Goal: Information Seeking & Learning: Learn about a topic

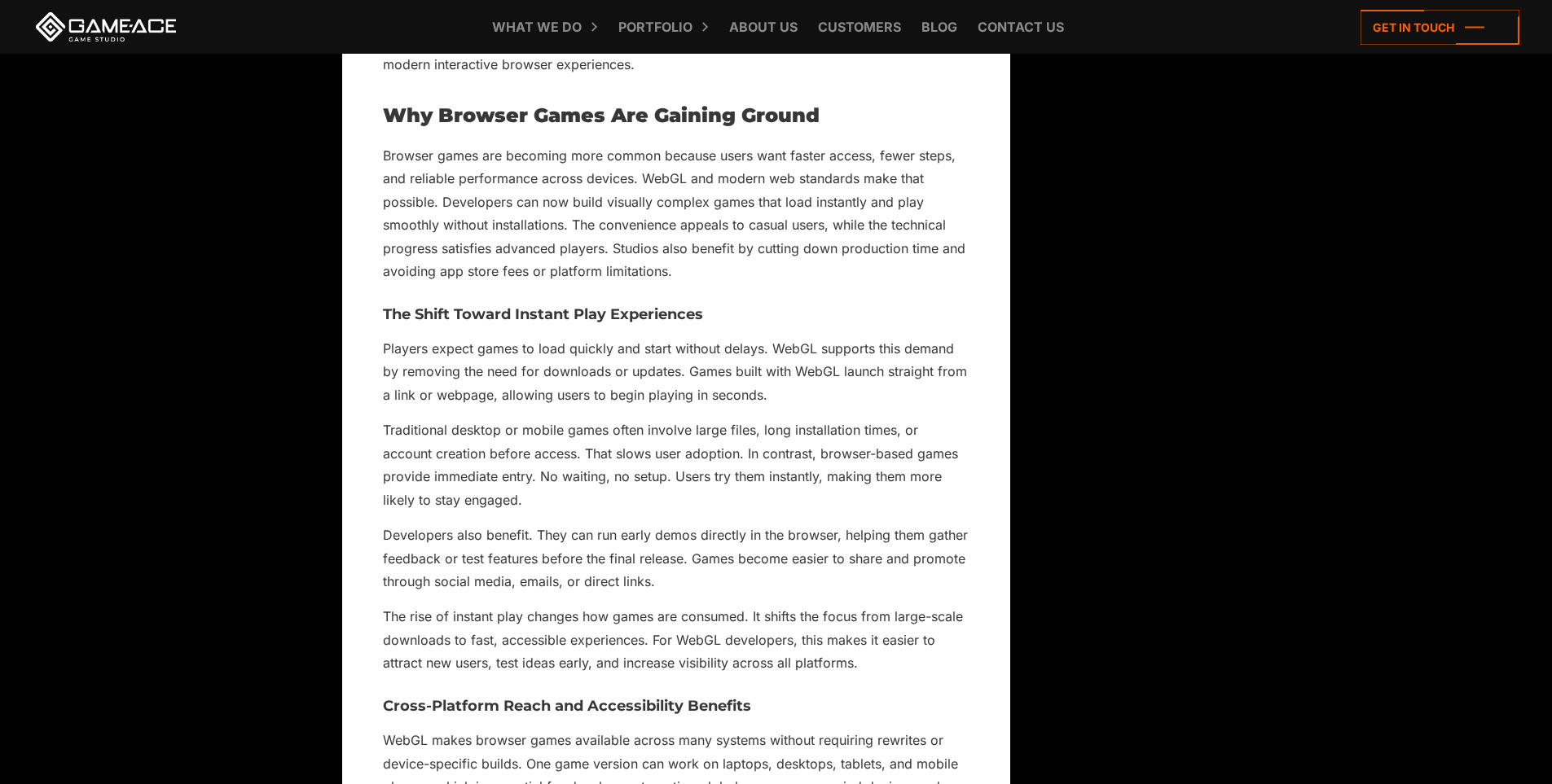
scroll to position [2768, 0]
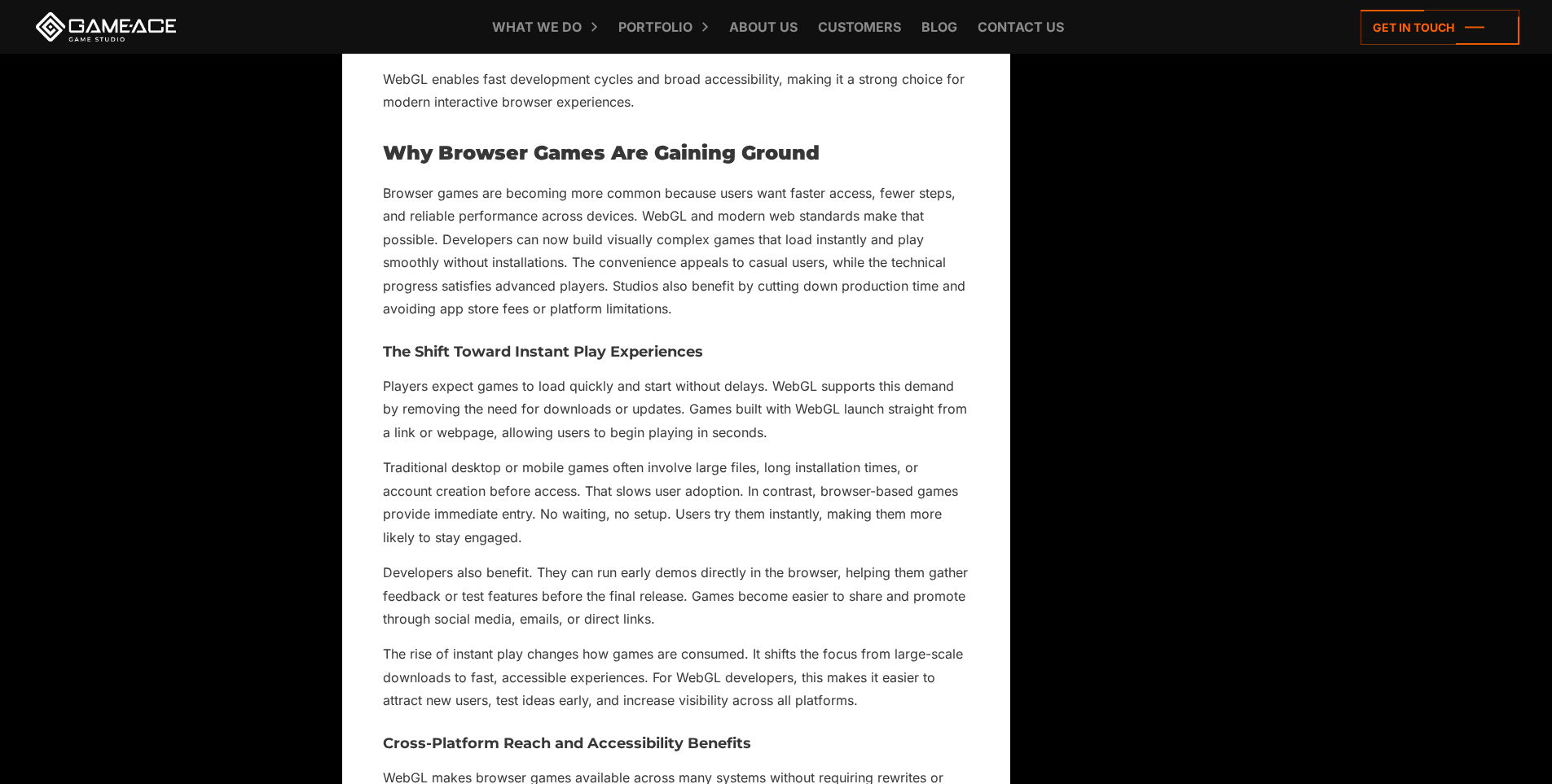
click at [717, 286] on p "Browser games are becoming more common because users want faster access, fewer …" at bounding box center [676, 251] width 586 height 139
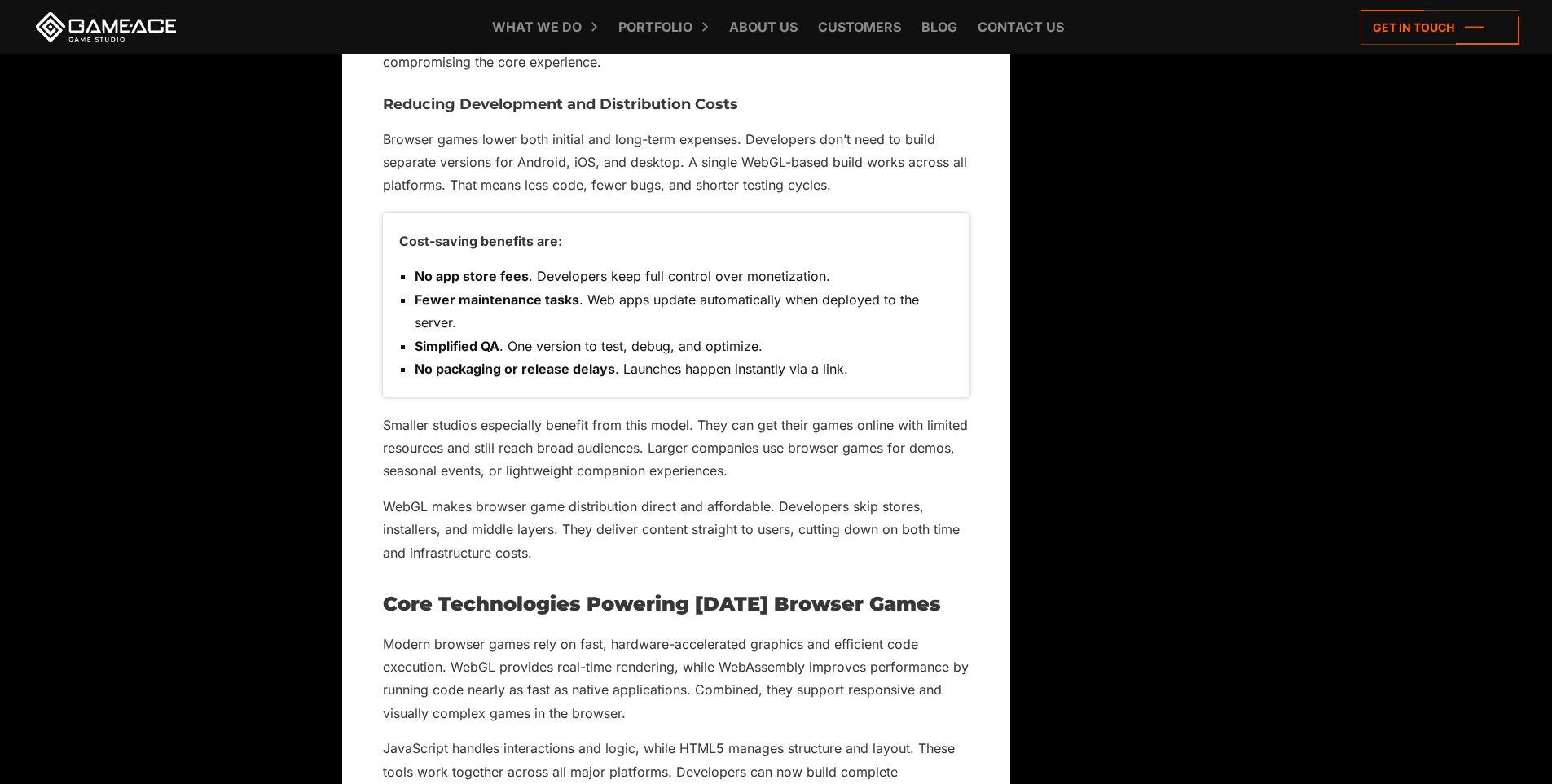
scroll to position [4071, 0]
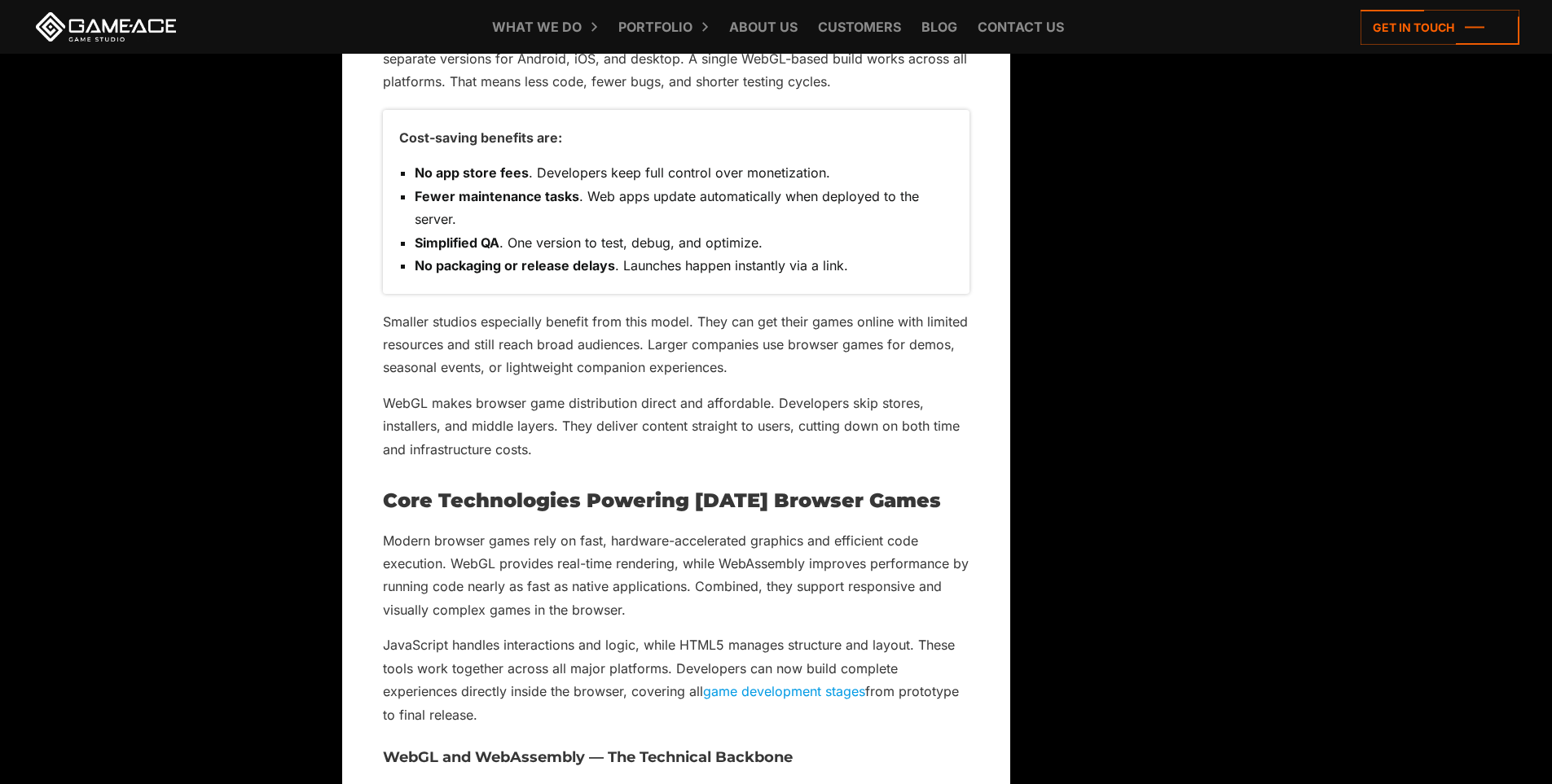
click at [466, 195] on strong "Fewer maintenance tasks" at bounding box center [496, 196] width 164 height 17
click at [617, 208] on li "Fewer maintenance tasks . Web apps update automatically when deployed to the se…" at bounding box center [683, 208] width 538 height 46
click at [640, 240] on li "Simplified QA . One version to test, debug, and optimize." at bounding box center [683, 242] width 538 height 23
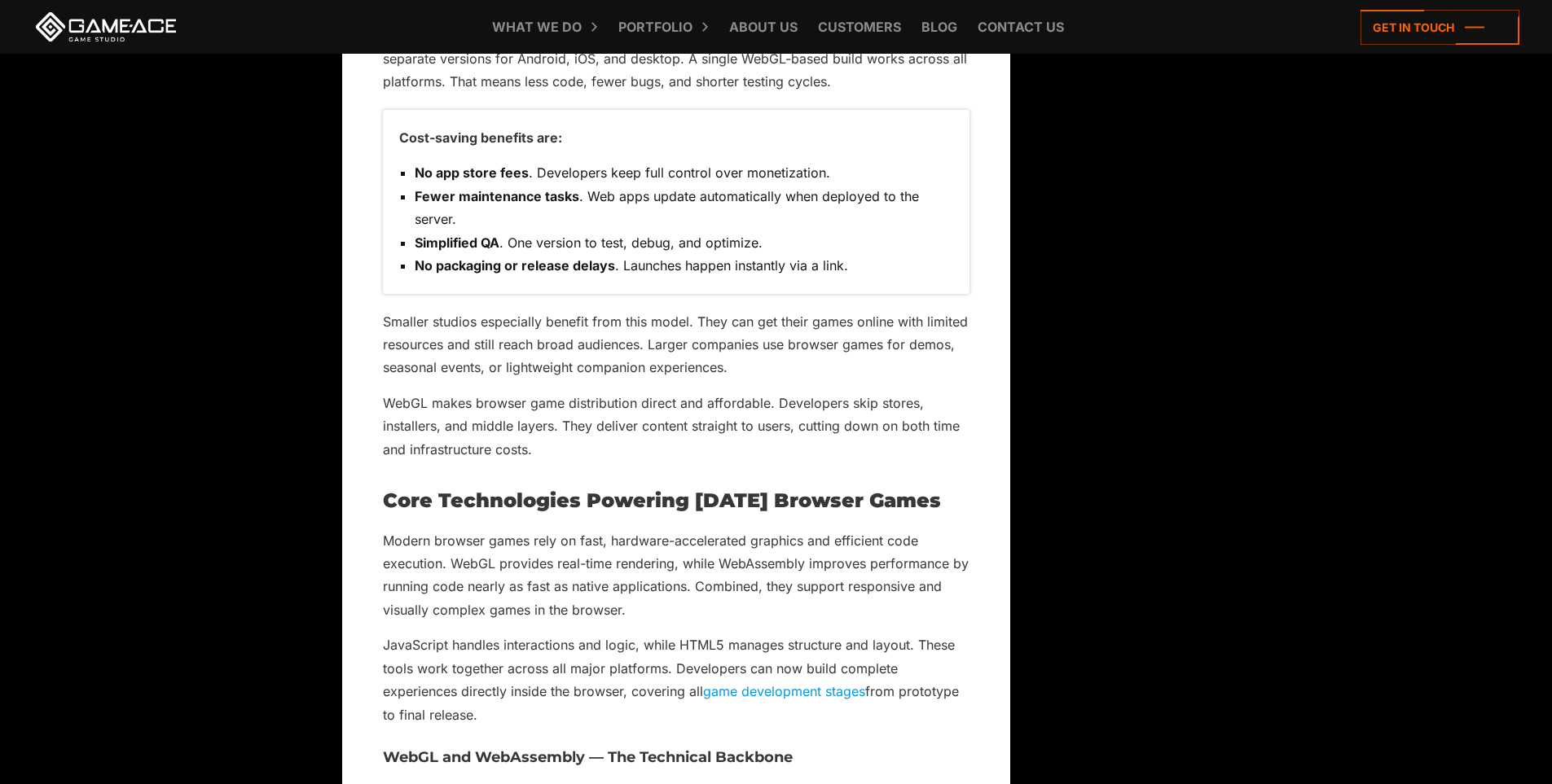
click at [805, 248] on li "Simplified QA . One version to test, debug, and optimize." at bounding box center [683, 242] width 538 height 23
click at [651, 268] on li "No packaging or release delays . Launches happen instantly via a link." at bounding box center [683, 265] width 538 height 23
click at [709, 268] on li "No packaging or release delays . Launches happen instantly via a link." at bounding box center [683, 265] width 538 height 23
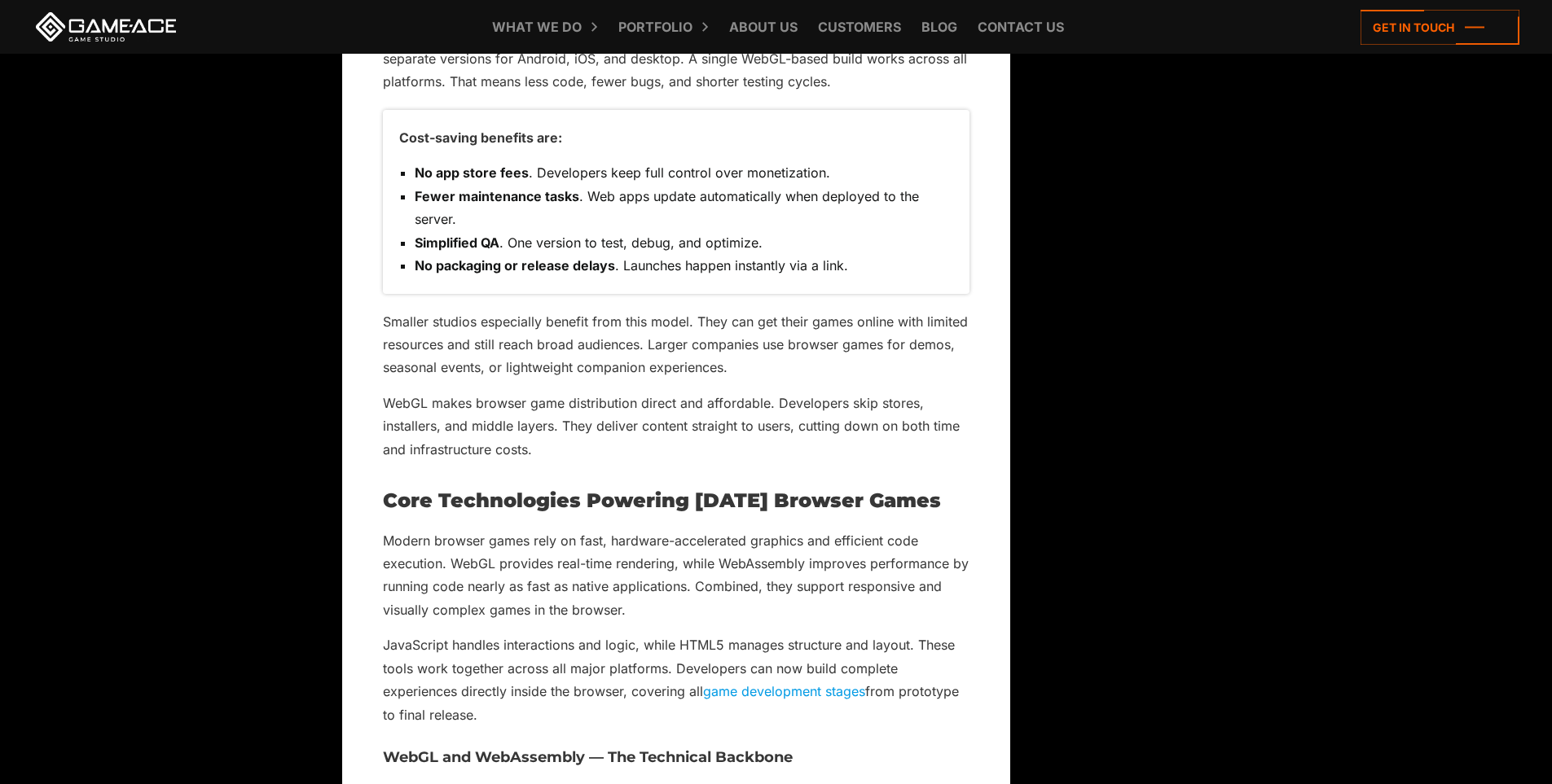
click at [763, 265] on li "No packaging or release delays . Launches happen instantly via a link." at bounding box center [683, 265] width 538 height 23
click at [799, 263] on li "No packaging or release delays . Launches happen instantly via a link." at bounding box center [683, 265] width 538 height 23
click at [854, 265] on li "No packaging or release delays . Launches happen instantly via a link." at bounding box center [683, 265] width 538 height 23
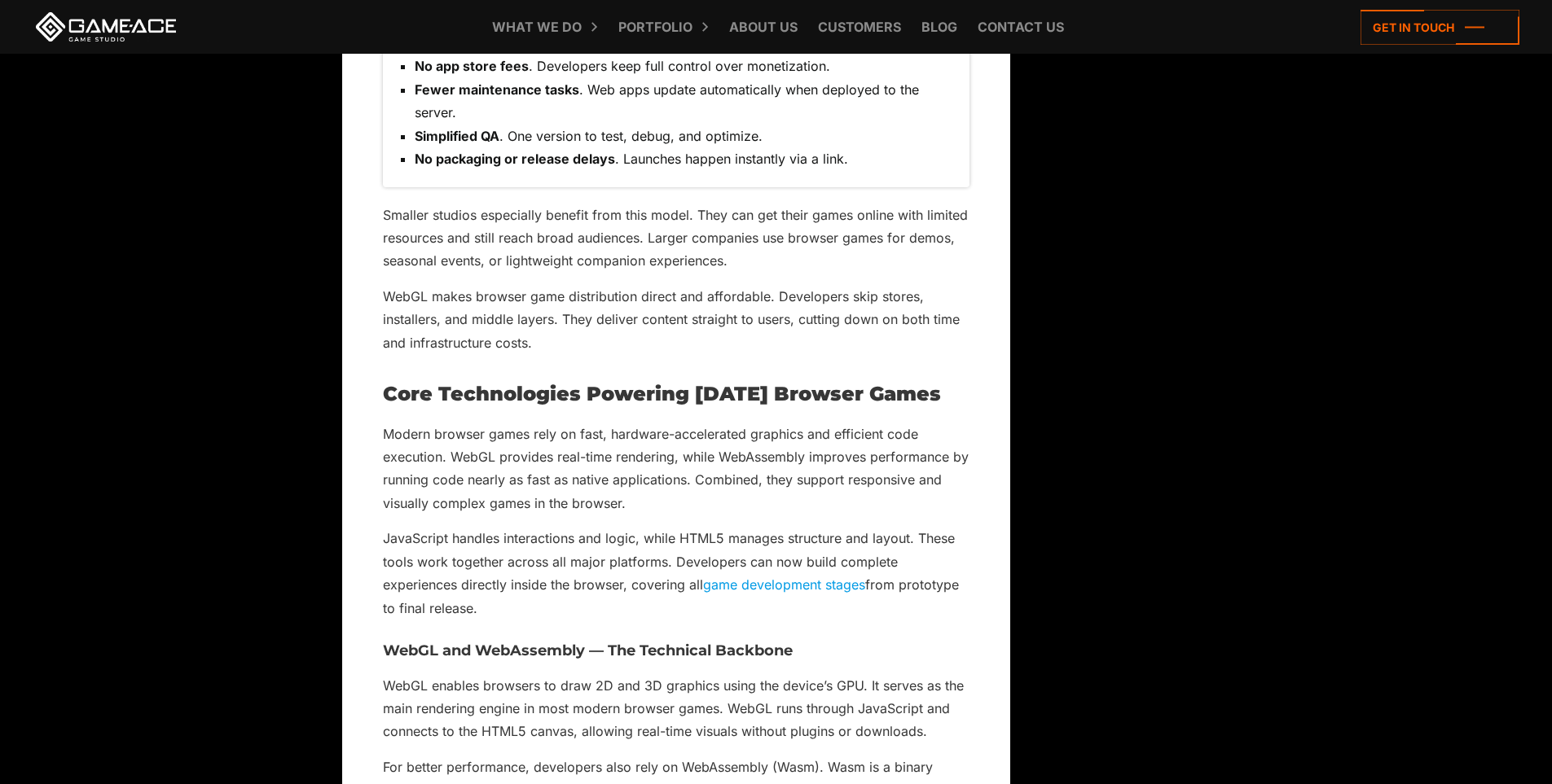
scroll to position [4152, 0]
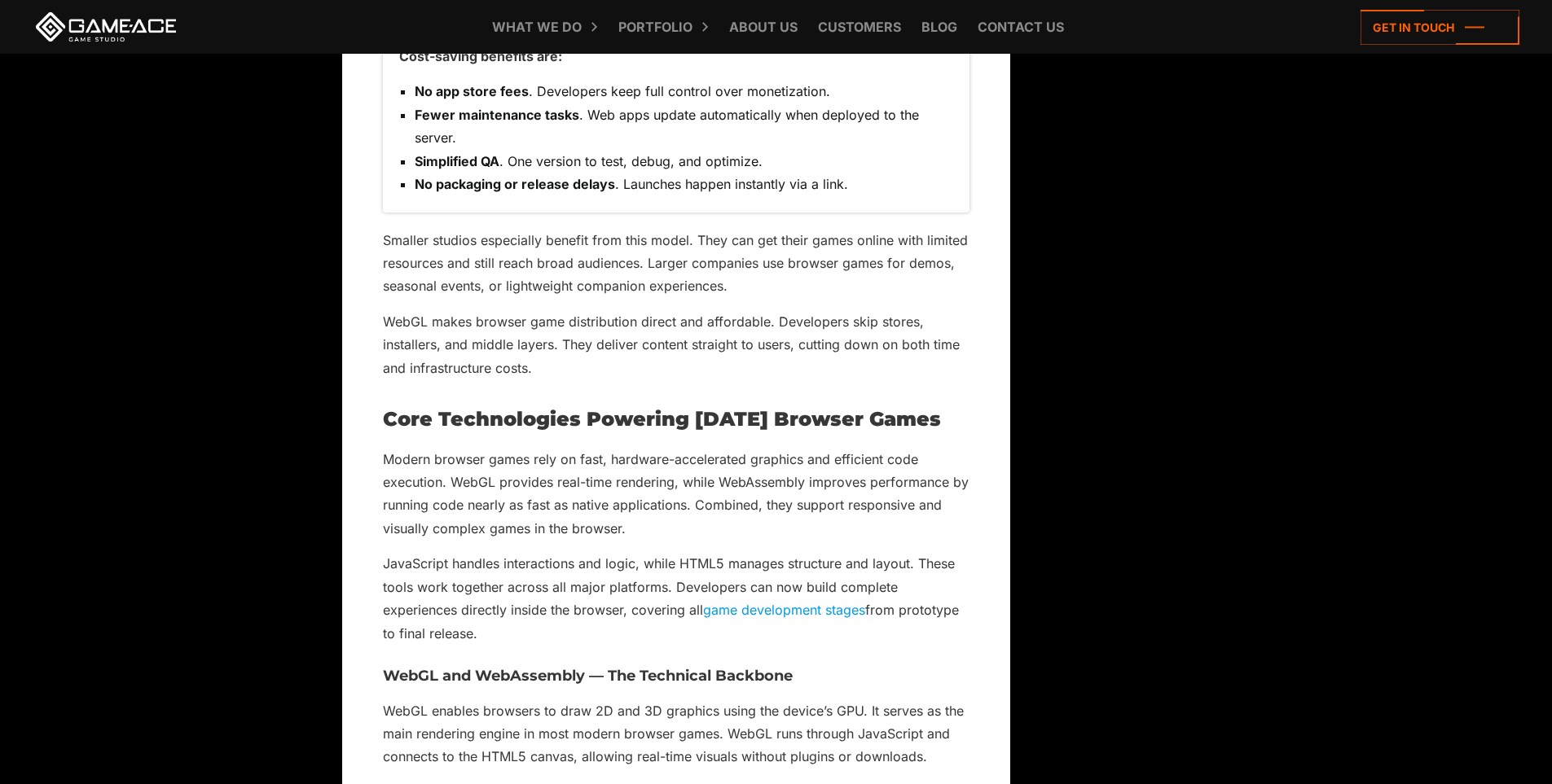
click at [464, 232] on p "Smaller studios especially benefit from this model. They can get their games on…" at bounding box center [676, 263] width 586 height 70
click at [514, 234] on p "Smaller studios especially benefit from this model. They can get their games on…" at bounding box center [676, 263] width 586 height 70
click at [606, 237] on p "Smaller studios especially benefit from this model. They can get their games on…" at bounding box center [676, 263] width 586 height 70
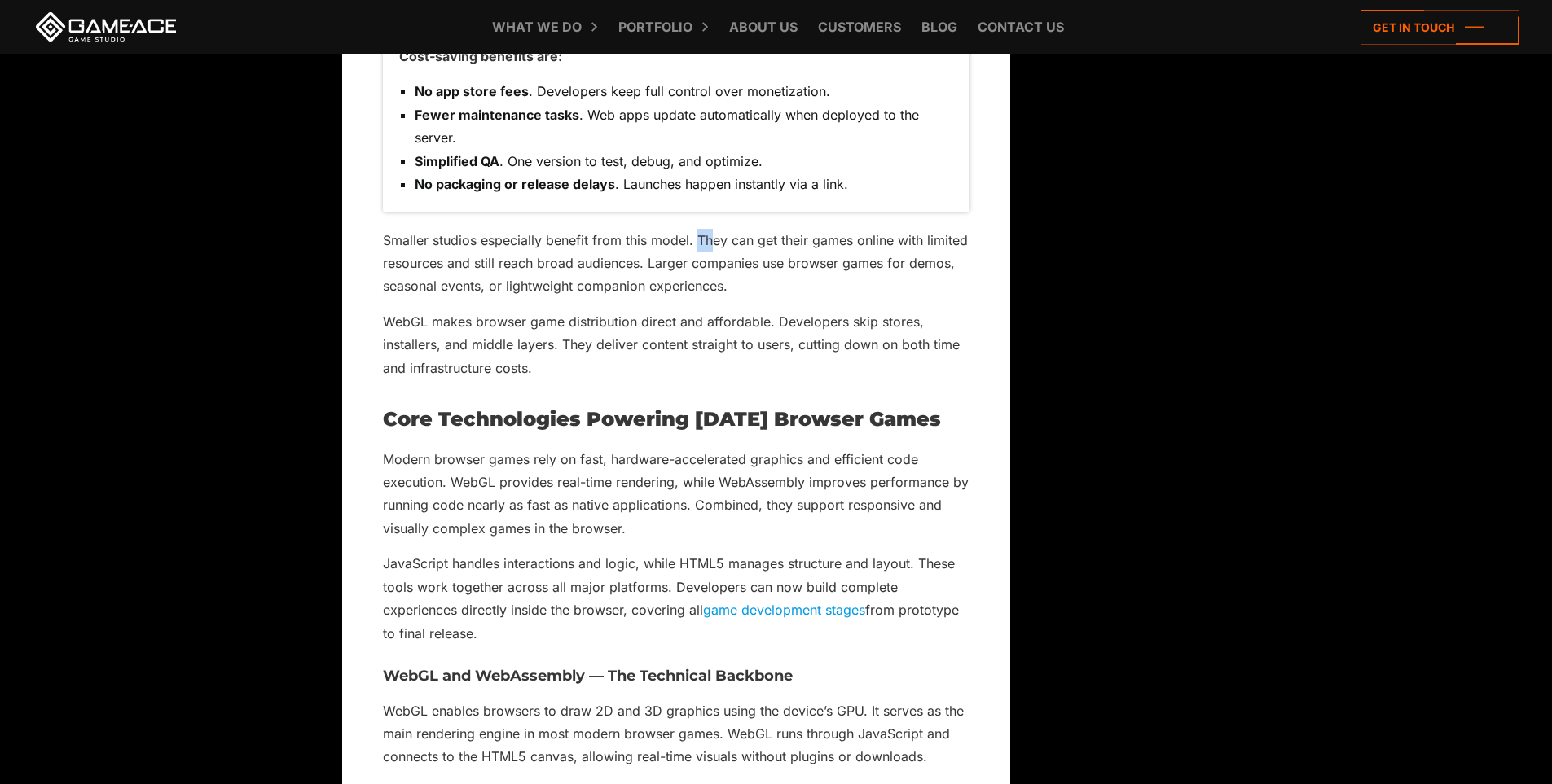
drag, startPoint x: 699, startPoint y: 241, endPoint x: 716, endPoint y: 241, distance: 17.0
click at [716, 241] on p "Smaller studios especially benefit from this model. They can get their games on…" at bounding box center [676, 263] width 586 height 70
click at [822, 253] on p "Smaller studios especially benefit from this model. They can get their games on…" at bounding box center [676, 263] width 586 height 70
click at [450, 323] on p "WebGL makes browser game distribution direct and affordable. Developers skip st…" at bounding box center [676, 345] width 586 height 70
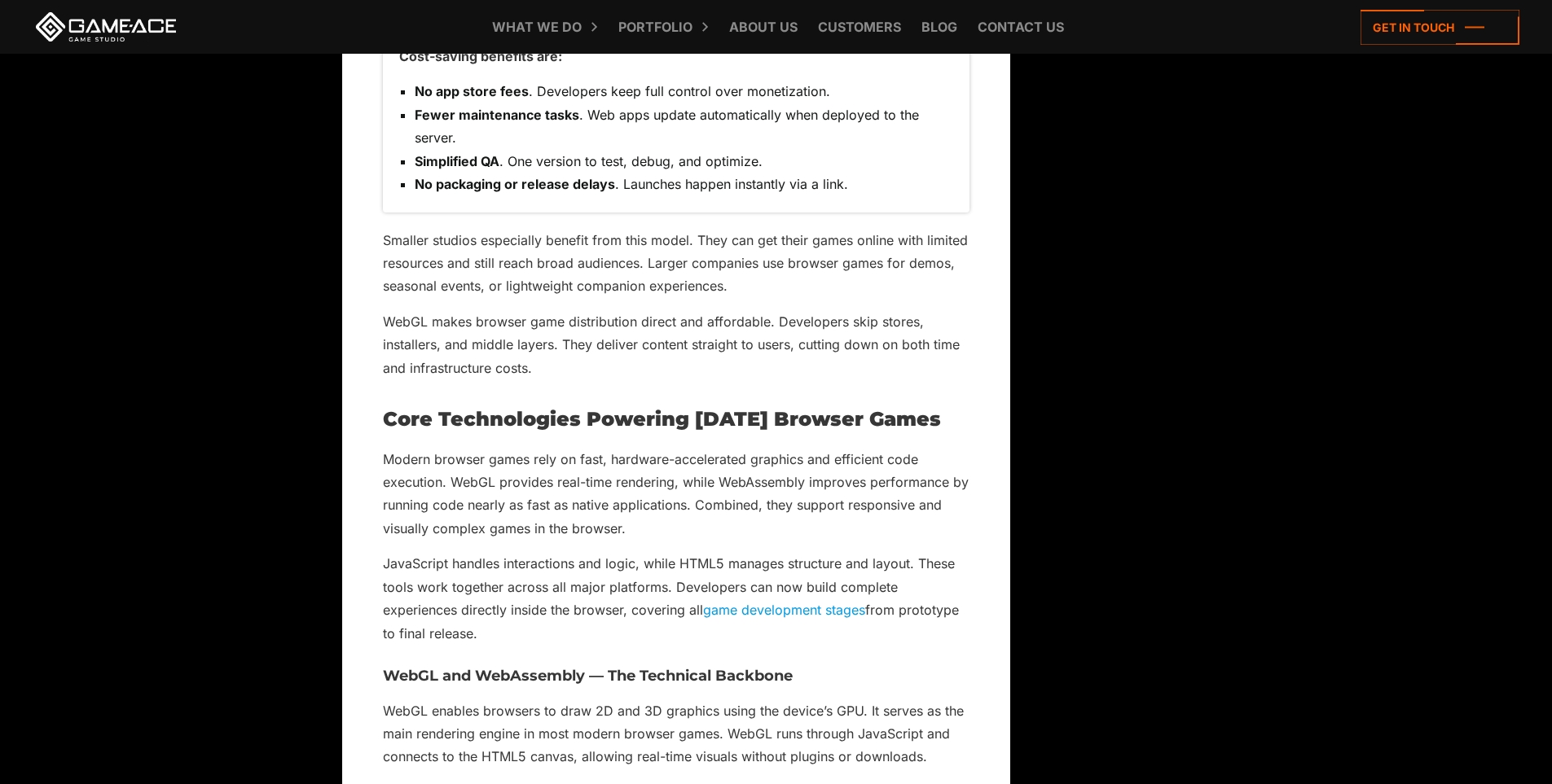
click at [523, 316] on p "WebGL makes browser game distribution direct and affordable. Developers skip st…" at bounding box center [676, 345] width 586 height 70
click at [592, 316] on p "WebGL makes browser game distribution direct and affordable. Developers skip st…" at bounding box center [676, 345] width 586 height 70
click at [670, 320] on p "WebGL makes browser game distribution direct and affordable. Developers skip st…" at bounding box center [676, 345] width 586 height 70
click at [725, 320] on p "WebGL makes browser game distribution direct and affordable. Developers skip st…" at bounding box center [676, 345] width 586 height 70
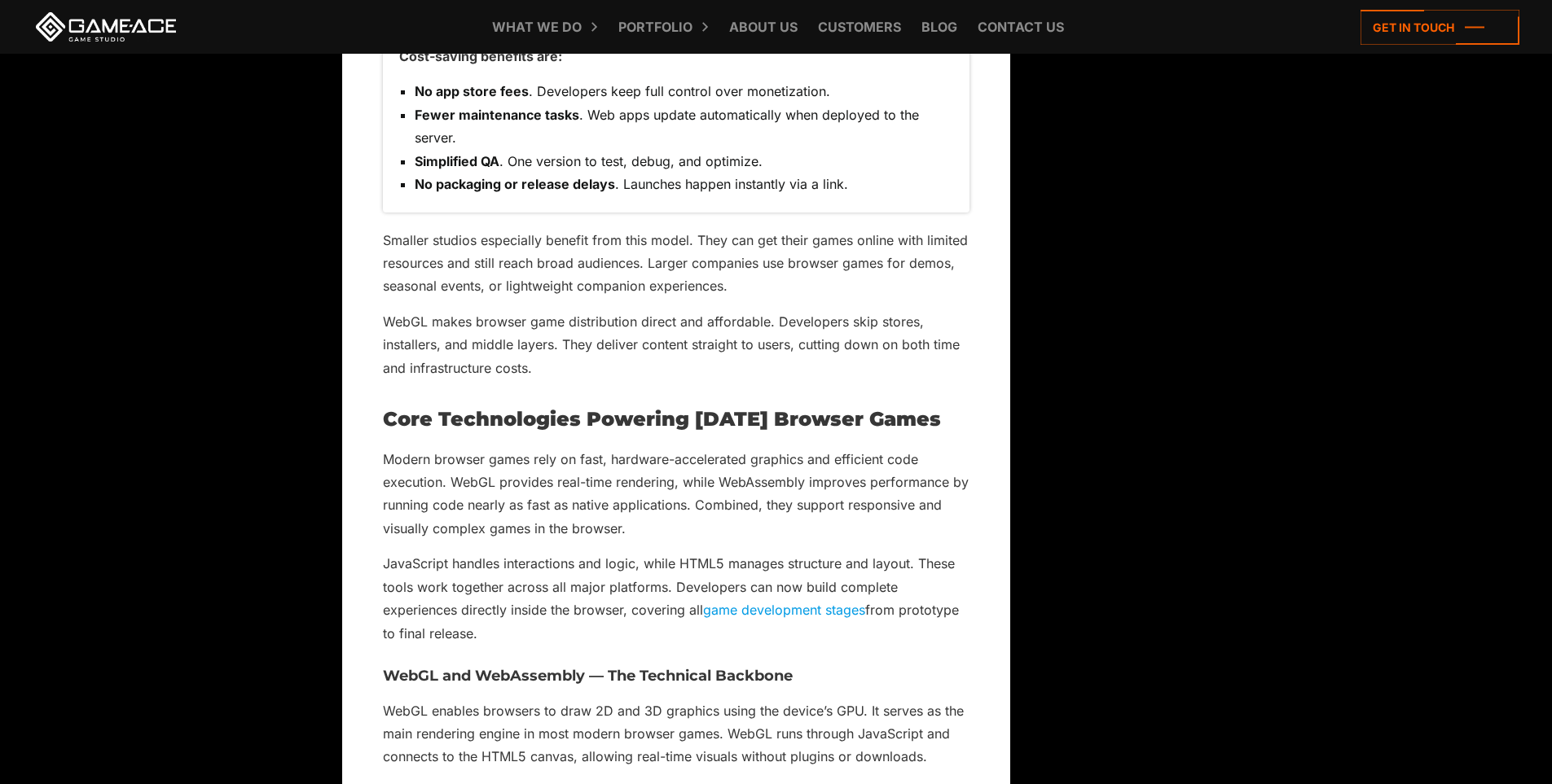
click at [789, 319] on p "WebGL makes browser game distribution direct and affordable. Developers skip st…" at bounding box center [676, 345] width 586 height 70
click at [897, 319] on p "WebGL makes browser game distribution direct and affordable. Developers skip st…" at bounding box center [676, 345] width 586 height 70
click at [415, 353] on p "WebGL makes browser game distribution direct and affordable. Developers skip st…" at bounding box center [676, 345] width 586 height 70
click at [414, 346] on p "WebGL makes browser game distribution direct and affordable. Developers skip st…" at bounding box center [676, 345] width 586 height 70
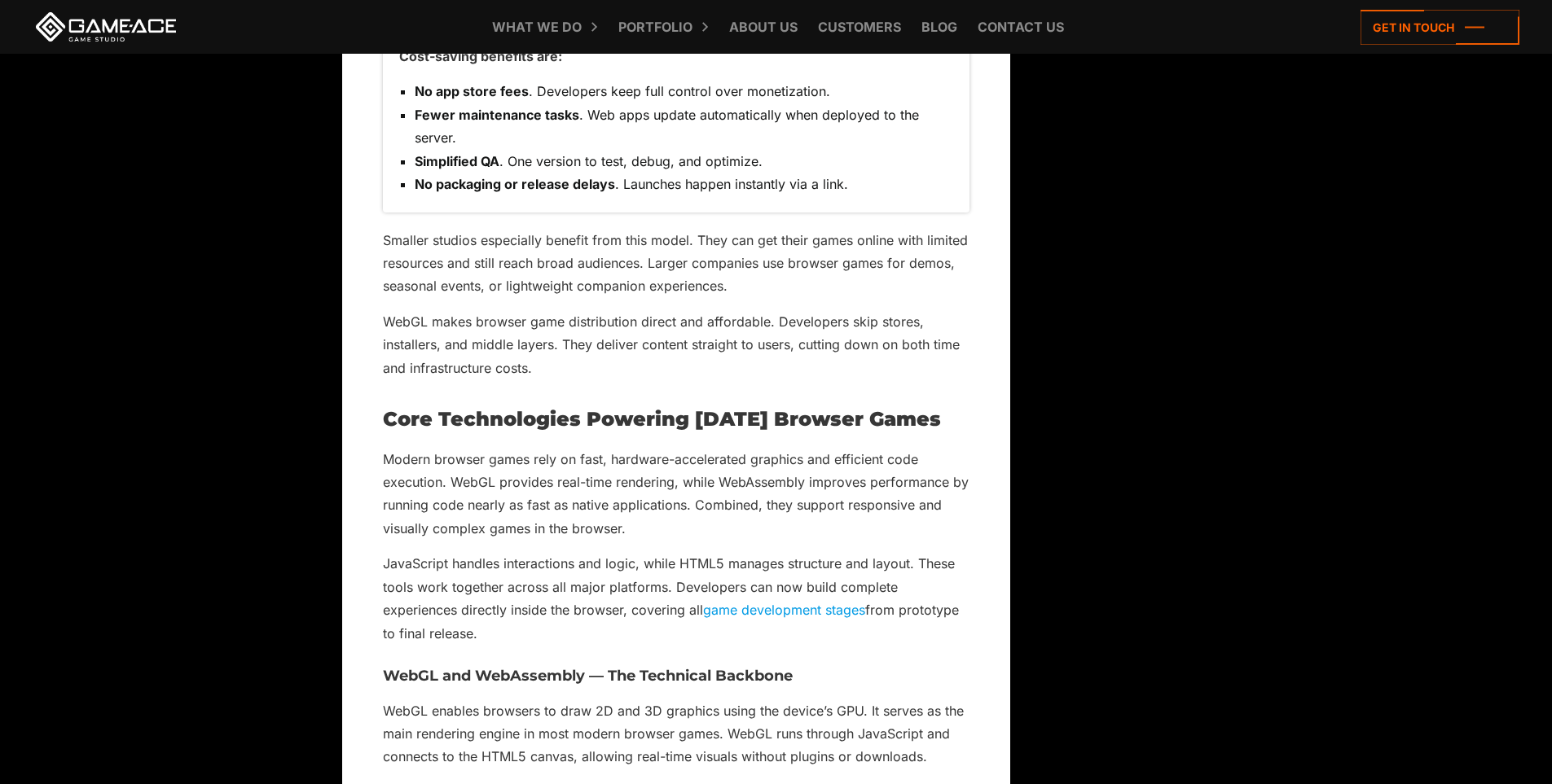
click at [453, 344] on p "WebGL makes browser game distribution direct and affordable. Developers skip st…" at bounding box center [676, 345] width 586 height 70
click at [479, 345] on p "WebGL makes browser game distribution direct and affordable. Developers skip st…" at bounding box center [676, 345] width 586 height 70
click at [531, 341] on p "WebGL makes browser game distribution direct and affordable. Developers skip st…" at bounding box center [676, 345] width 586 height 70
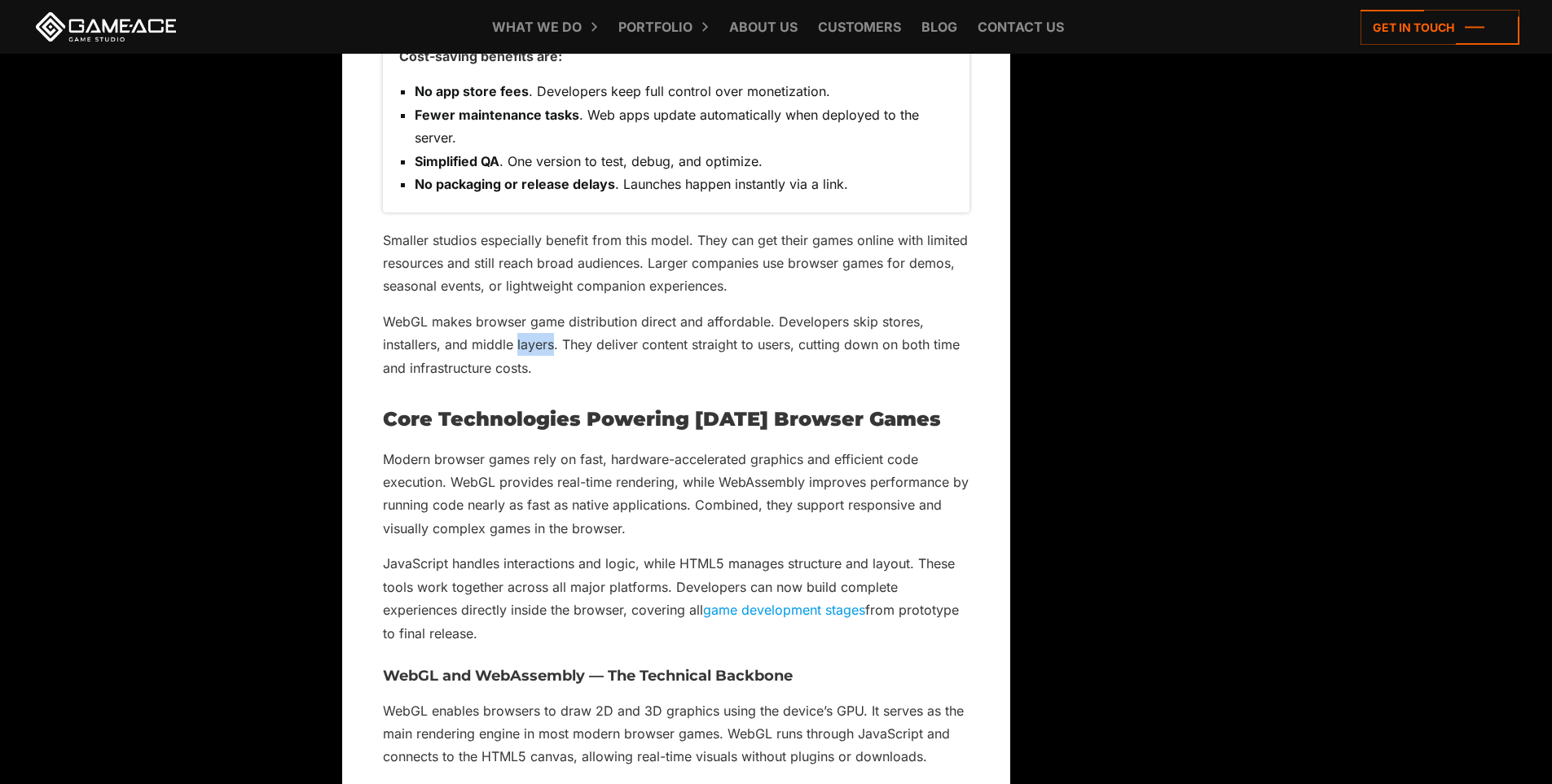
click at [531, 341] on p "WebGL makes browser game distribution direct and affordable. Developers skip st…" at bounding box center [676, 345] width 586 height 70
click at [570, 343] on p "WebGL makes browser game distribution direct and affordable. Developers skip st…" at bounding box center [676, 345] width 586 height 70
click at [615, 346] on p "WebGL makes browser game distribution direct and affordable. Developers skip st…" at bounding box center [676, 345] width 586 height 70
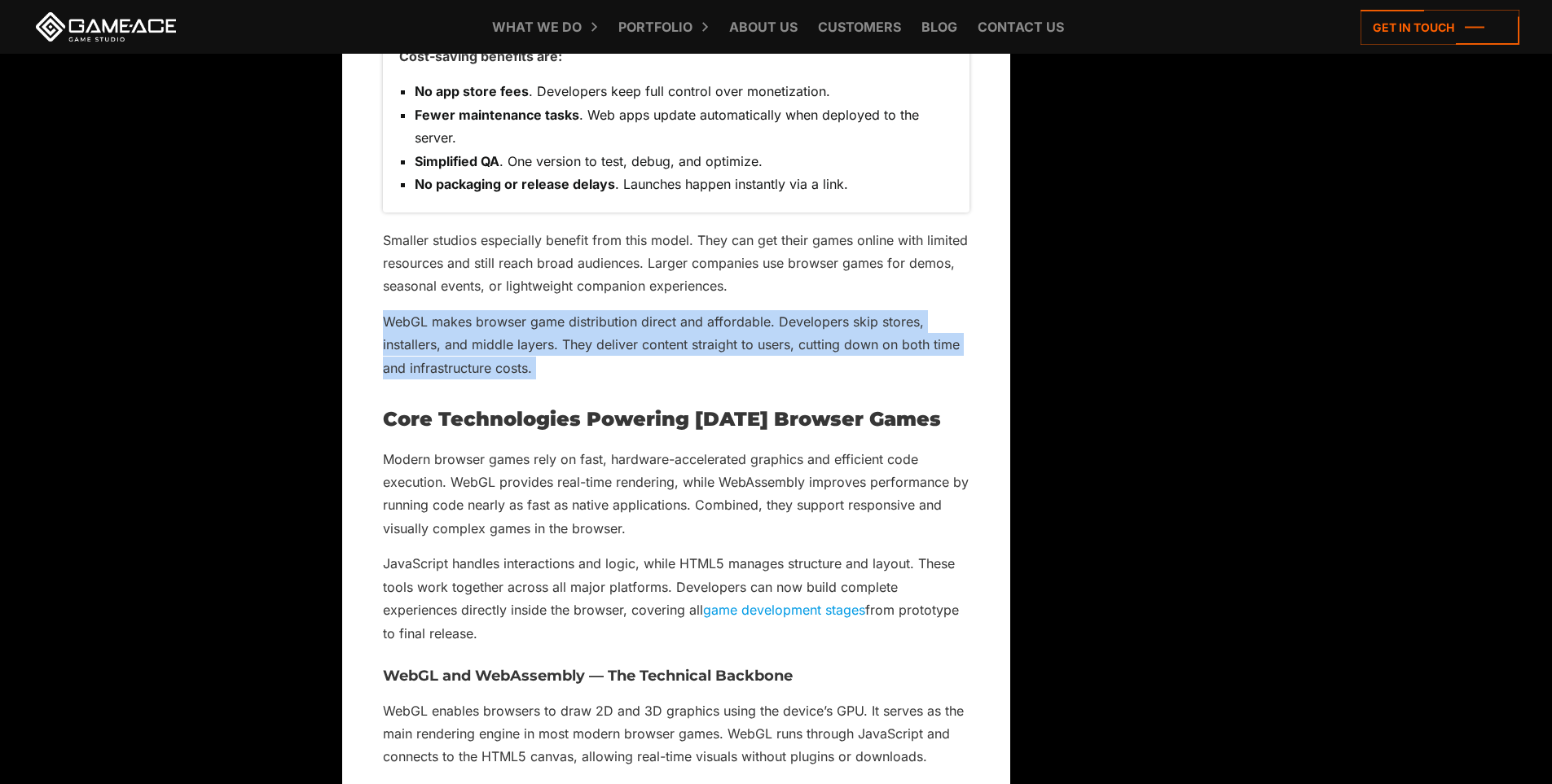
click at [615, 346] on p "WebGL makes browser game distribution direct and affordable. Developers skip st…" at bounding box center [676, 345] width 586 height 70
click at [703, 348] on p "WebGL makes browser game distribution direct and affordable. Developers skip st…" at bounding box center [676, 345] width 586 height 70
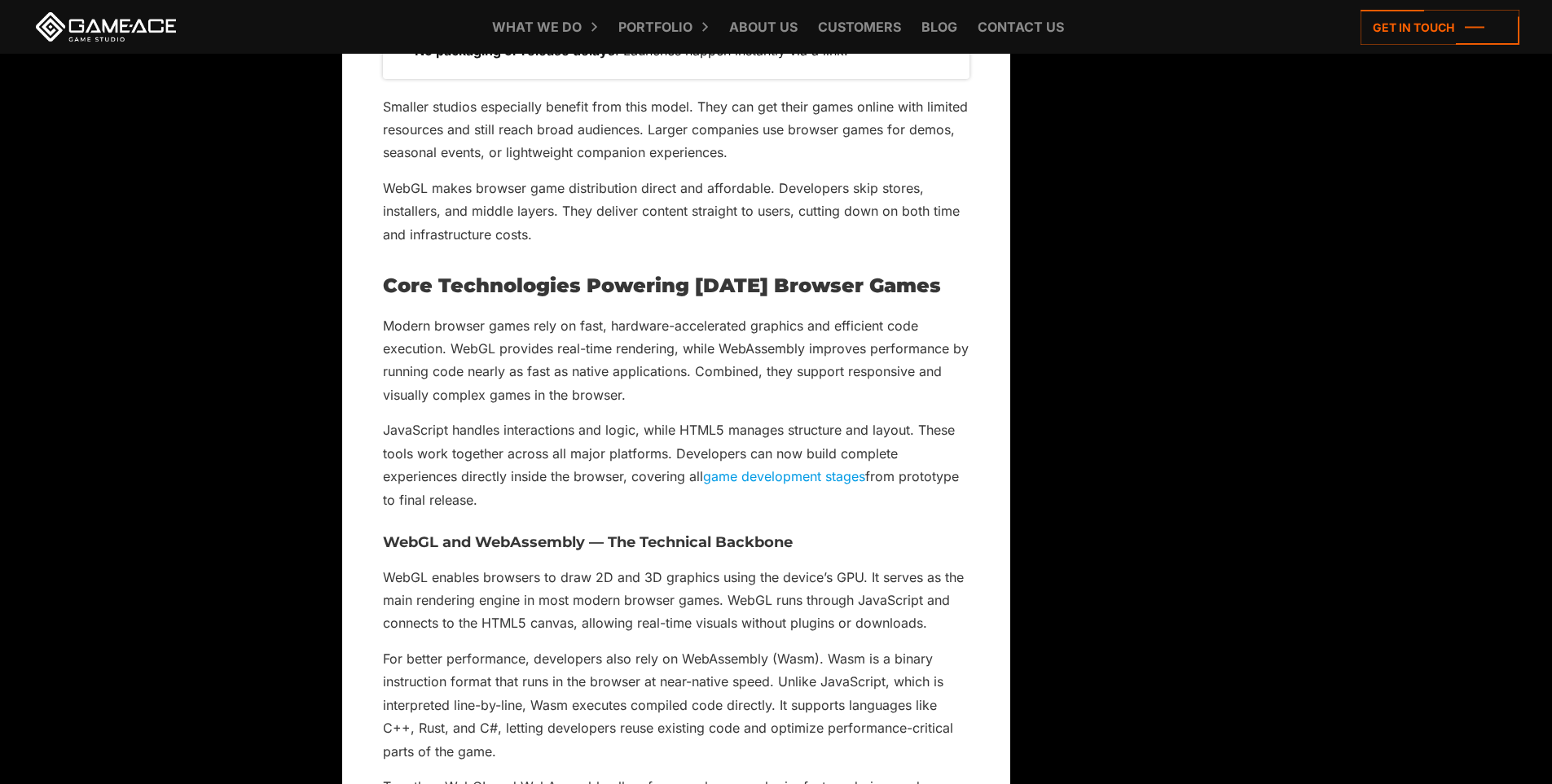
scroll to position [4315, 0]
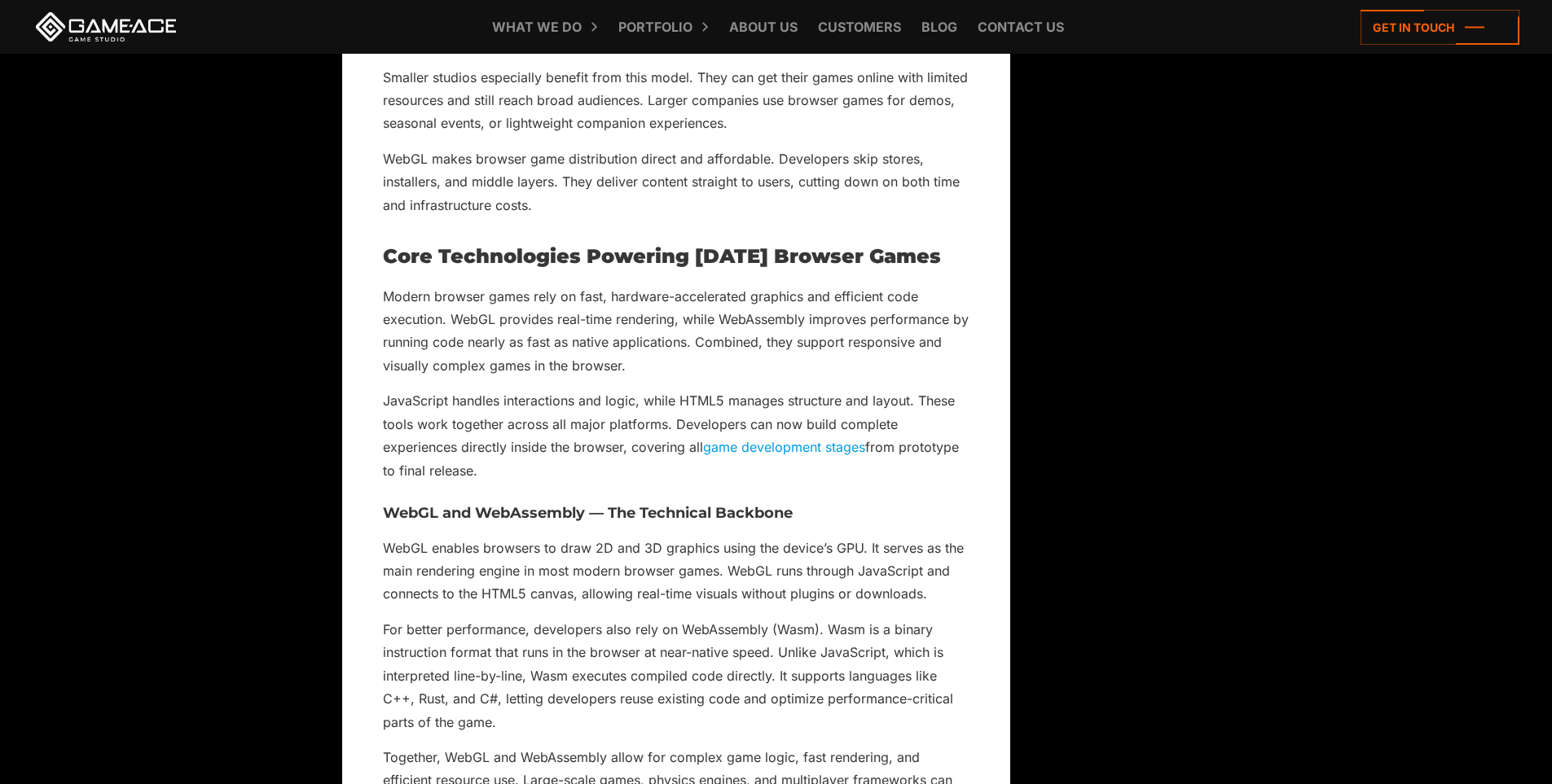
click at [408, 294] on p "Modern browser games rely on fast, hardware-accelerated graphics and efficient …" at bounding box center [676, 332] width 586 height 93
click at [463, 300] on p "Modern browser games rely on fast, hardware-accelerated graphics and efficient …" at bounding box center [676, 332] width 586 height 93
click at [514, 295] on p "Modern browser games rely on fast, hardware-accelerated graphics and efficient …" at bounding box center [676, 332] width 586 height 93
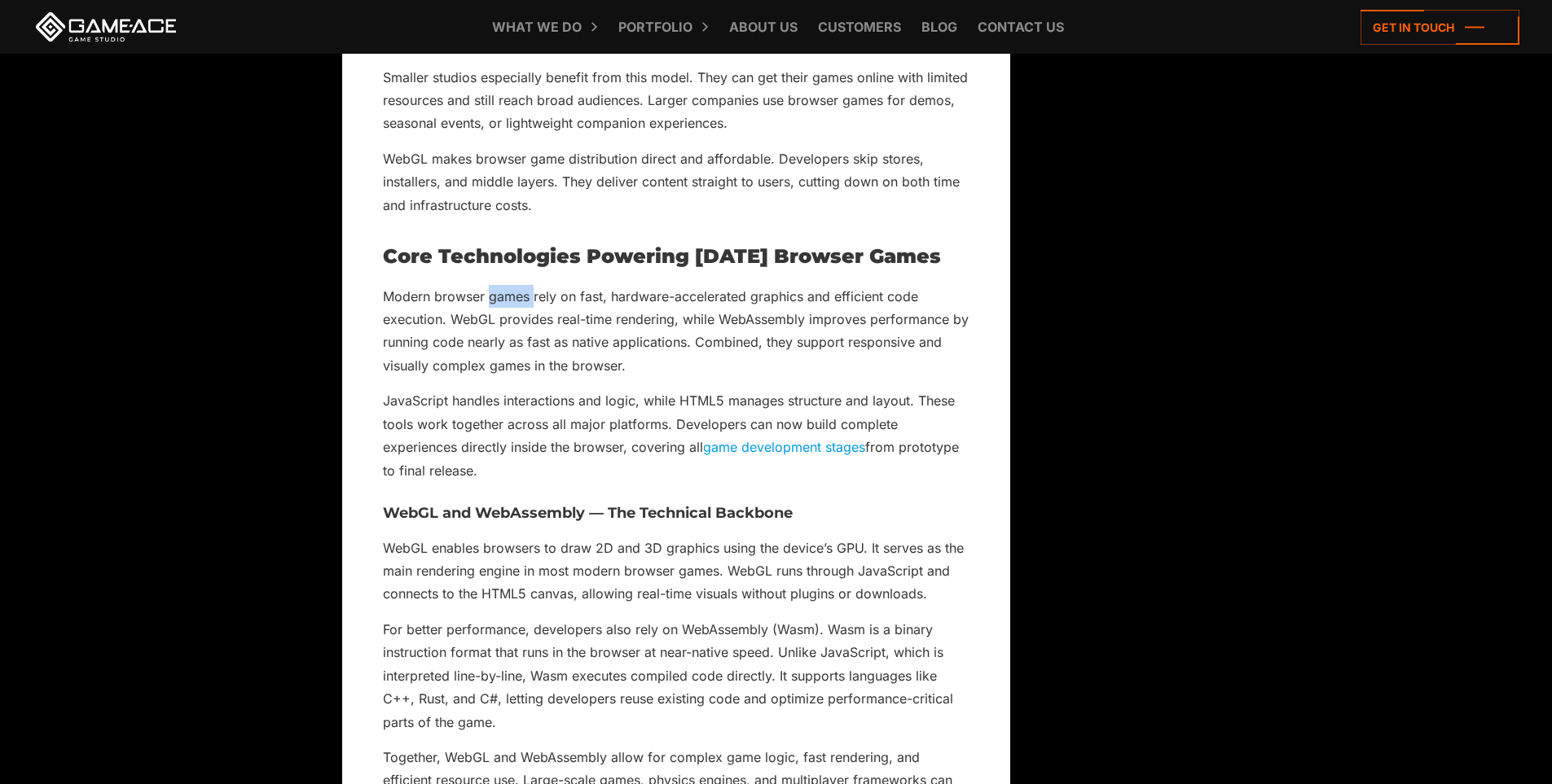
click at [514, 295] on p "Modern browser games rely on fast, hardware-accelerated graphics and efficient …" at bounding box center [676, 332] width 586 height 93
click at [546, 305] on p "Modern browser games rely on fast, hardware-accelerated graphics and efficient …" at bounding box center [676, 332] width 586 height 93
click at [593, 298] on p "Modern browser games rely on fast, hardware-accelerated graphics and efficient …" at bounding box center [676, 332] width 586 height 93
click at [673, 300] on p "Modern browser games rely on fast, hardware-accelerated graphics and efficient …" at bounding box center [676, 332] width 586 height 93
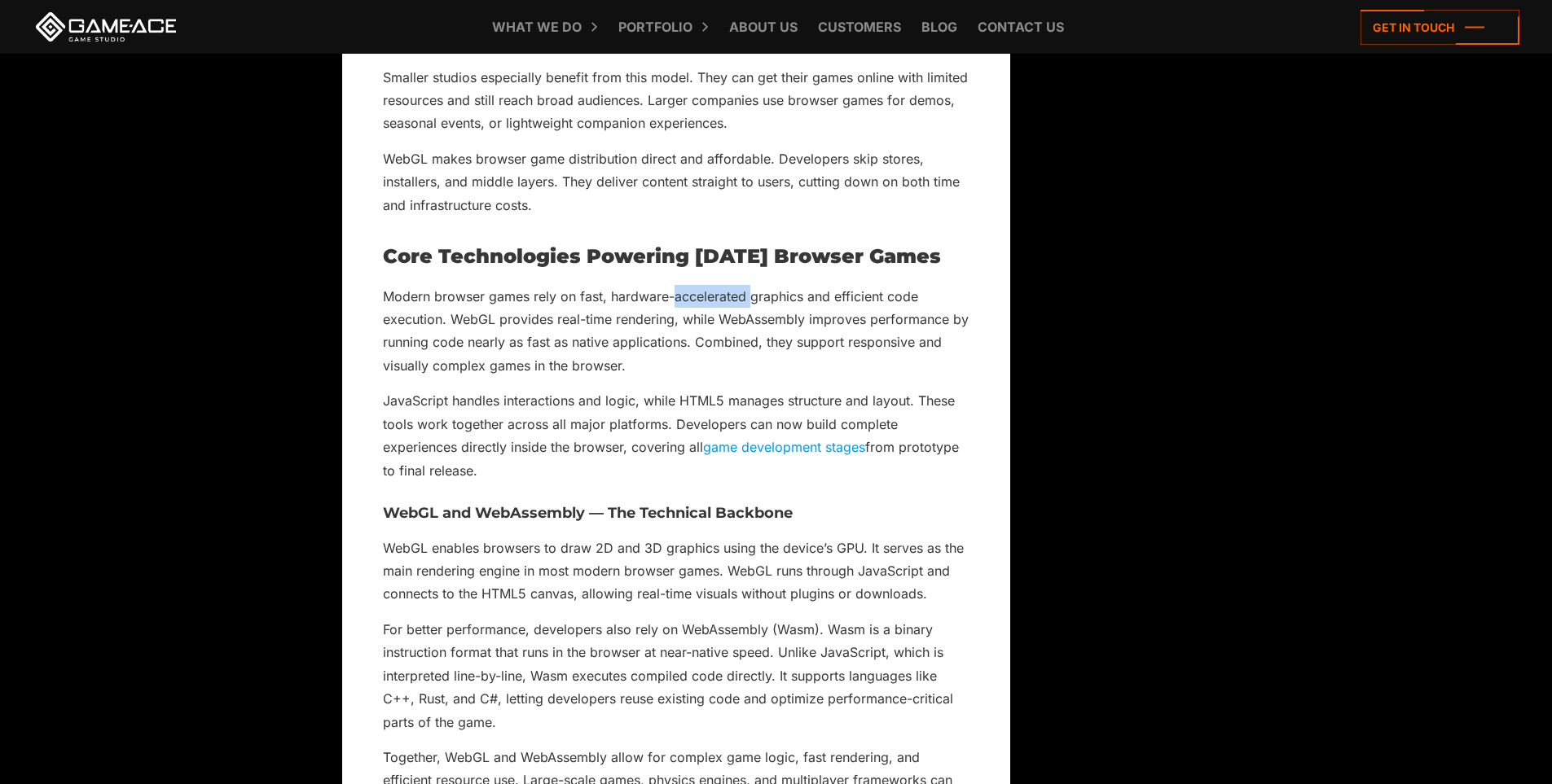
click at [673, 300] on p "Modern browser games rely on fast, hardware-accelerated graphics and efficient …" at bounding box center [676, 332] width 586 height 93
click at [744, 297] on p "Modern browser games rely on fast, hardware-accelerated graphics and efficient …" at bounding box center [676, 332] width 586 height 93
click at [776, 296] on p "Modern browser games rely on fast, hardware-accelerated graphics and efficient …" at bounding box center [676, 332] width 586 height 93
click at [888, 298] on p "Modern browser games rely on fast, hardware-accelerated graphics and efficient …" at bounding box center [676, 332] width 586 height 93
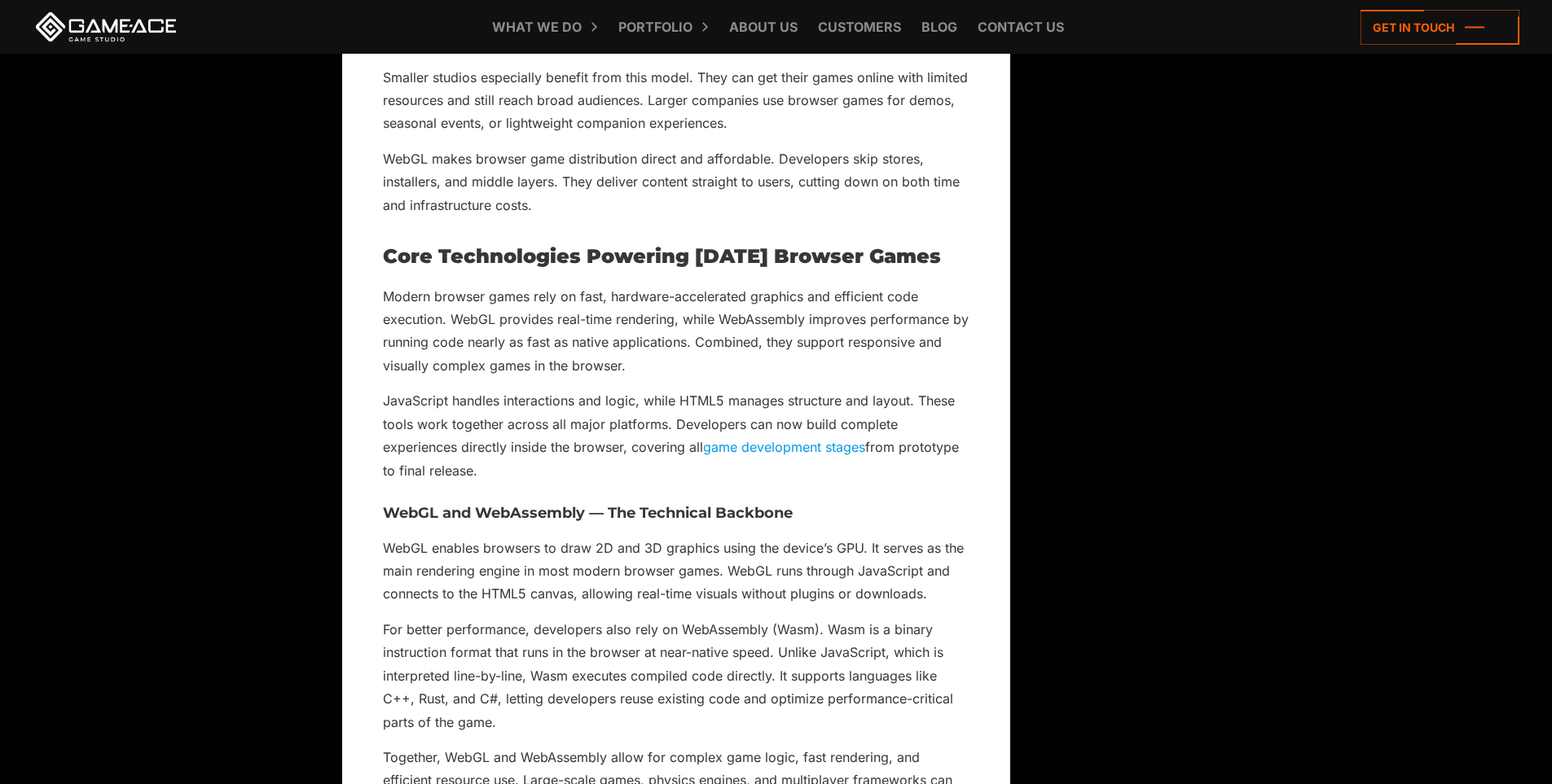
click at [420, 325] on p "Modern browser games rely on fast, hardware-accelerated graphics and efficient …" at bounding box center [676, 332] width 586 height 93
click at [473, 321] on p "Modern browser games rely on fast, hardware-accelerated graphics and efficient …" at bounding box center [676, 332] width 586 height 93
click at [502, 320] on p "Modern browser games rely on fast, hardware-accelerated graphics and efficient …" at bounding box center [676, 332] width 586 height 93
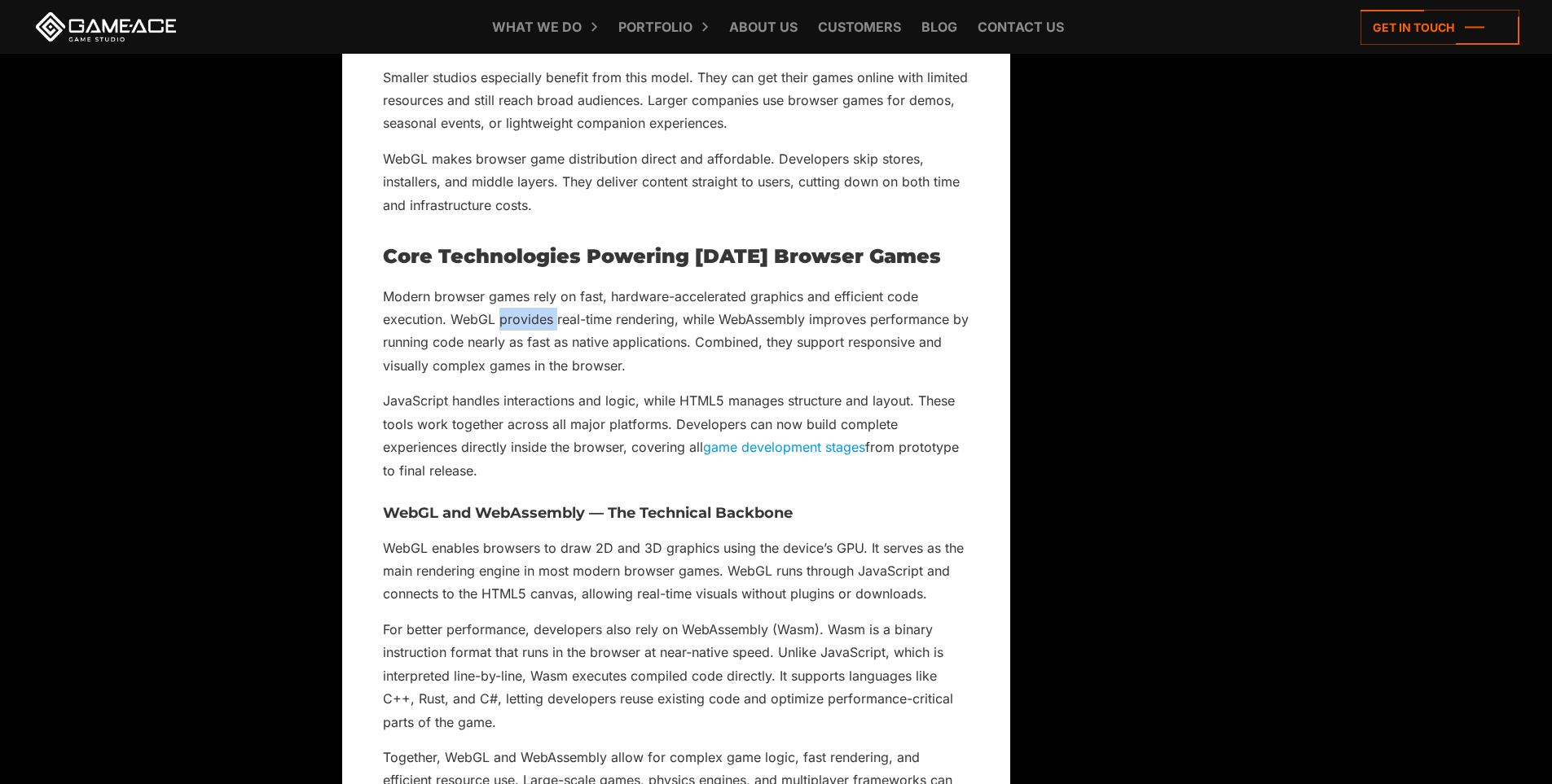
click at [502, 320] on p "Modern browser games rely on fast, hardware-accelerated graphics and efficient …" at bounding box center [676, 332] width 586 height 93
click at [578, 320] on p "Modern browser games rely on fast, hardware-accelerated graphics and efficient …" at bounding box center [676, 332] width 586 height 93
click at [602, 320] on p "Modern browser games rely on fast, hardware-accelerated graphics and efficient …" at bounding box center [676, 332] width 586 height 93
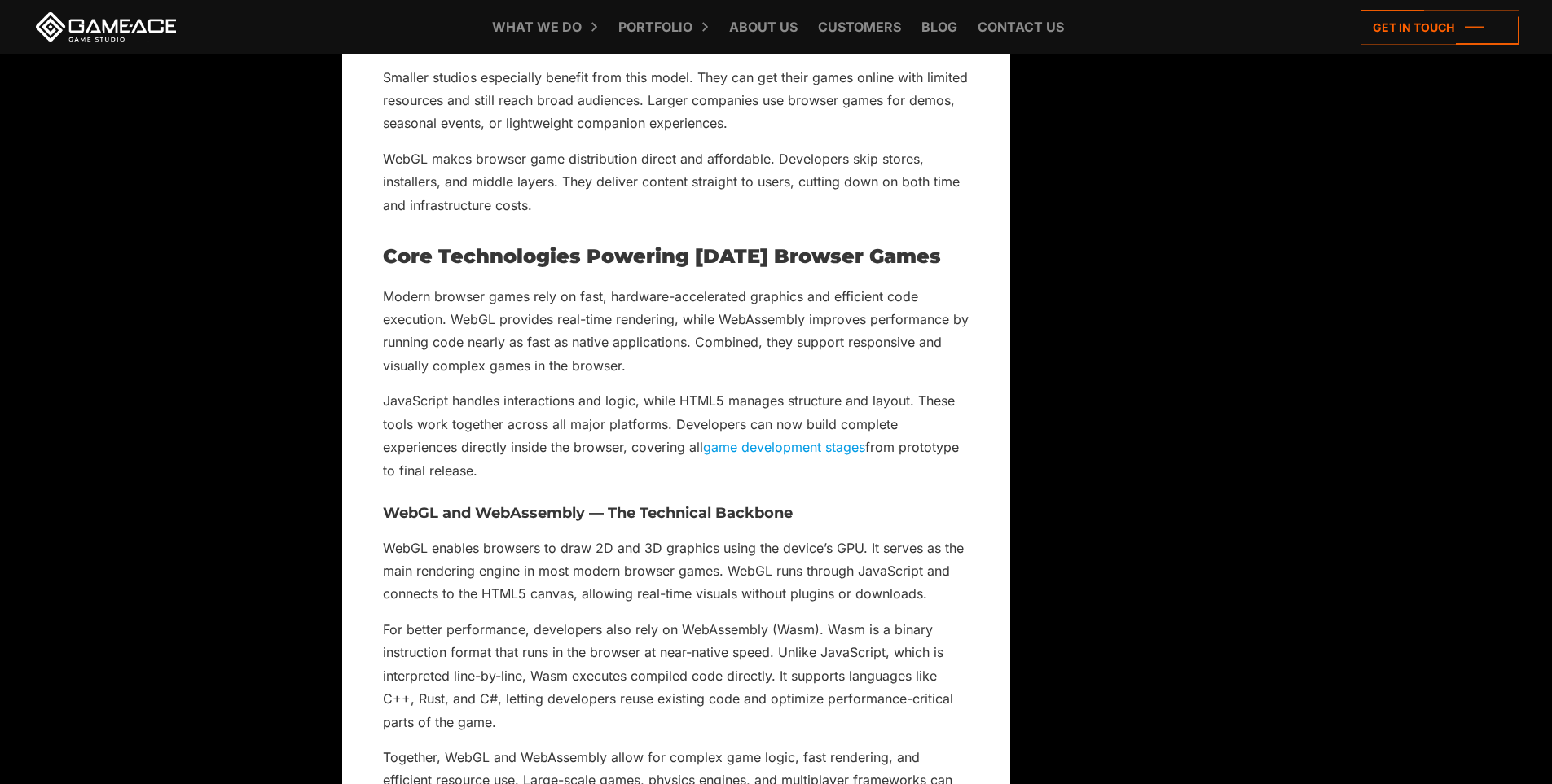
click at [643, 320] on p "Modern browser games rely on fast, hardware-accelerated graphics and efficient …" at bounding box center [676, 332] width 586 height 93
click at [744, 346] on p "Modern browser games rely on fast, hardware-accelerated graphics and efficient …" at bounding box center [676, 332] width 586 height 93
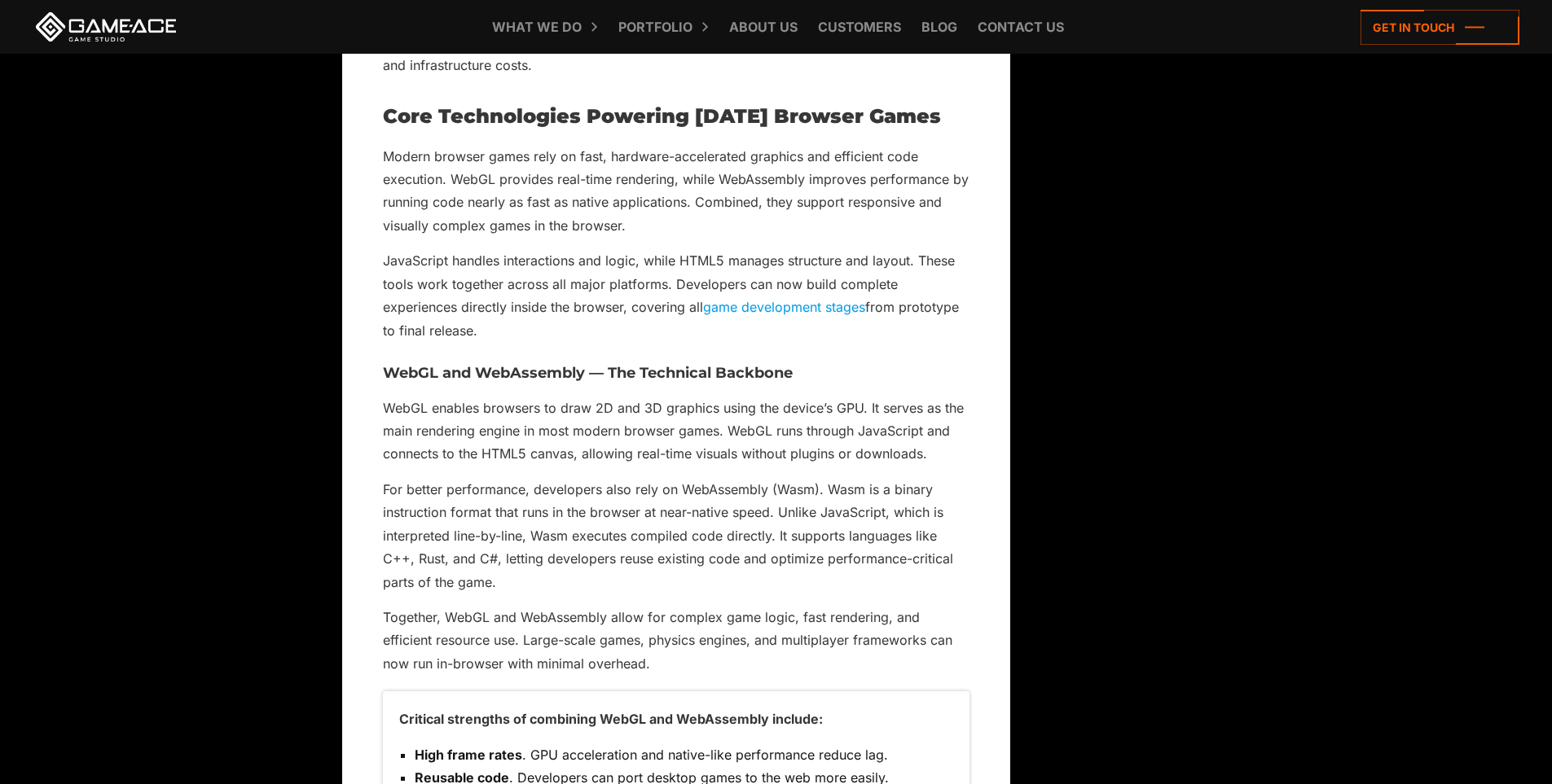
scroll to position [4478, 0]
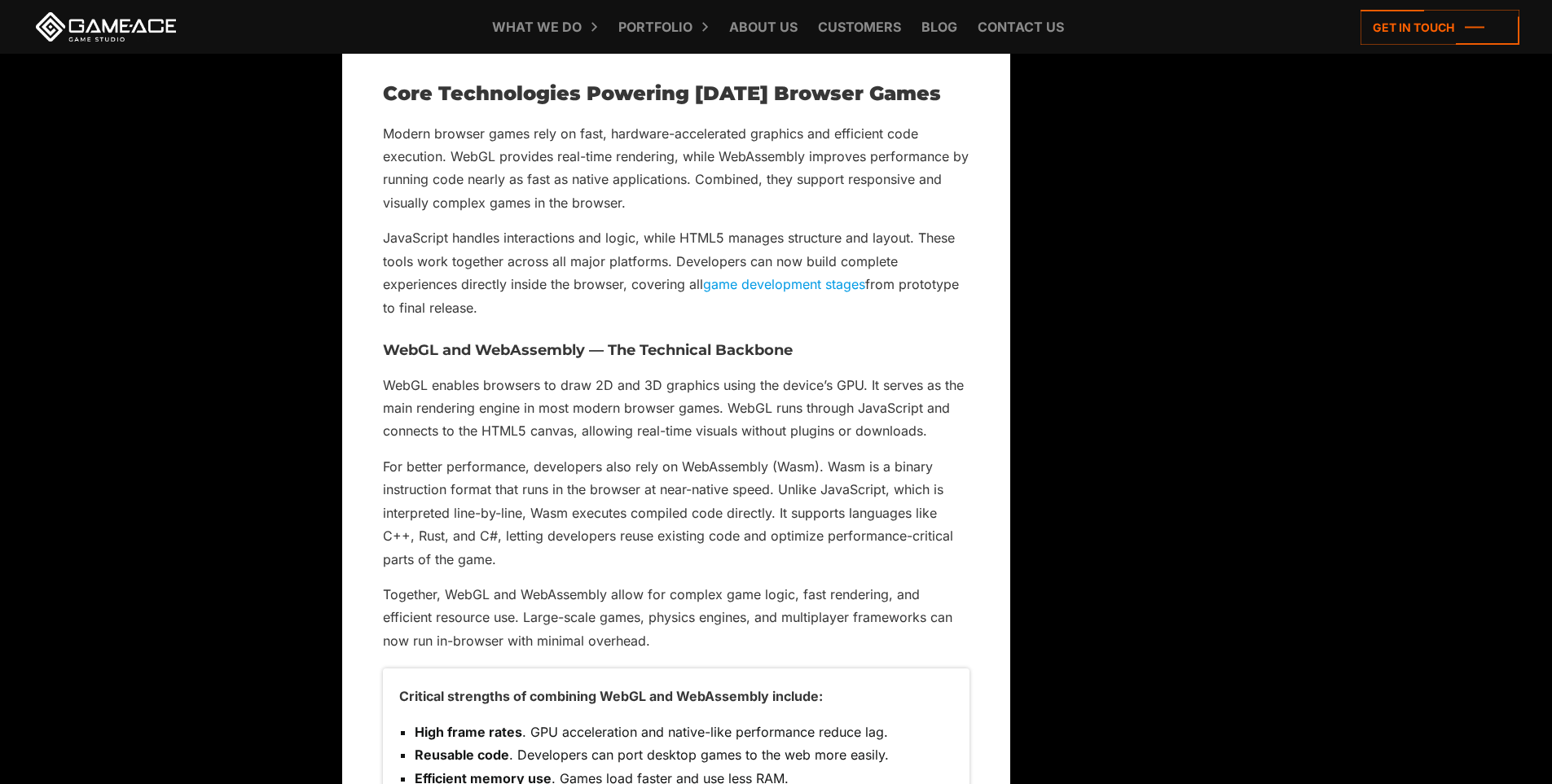
click at [441, 286] on p "JavaScript handles interactions and logic, while HTML5 manages structure and la…" at bounding box center [676, 273] width 586 height 93
click at [517, 284] on p "JavaScript handles interactions and logic, while HTML5 manages structure and la…" at bounding box center [676, 273] width 586 height 93
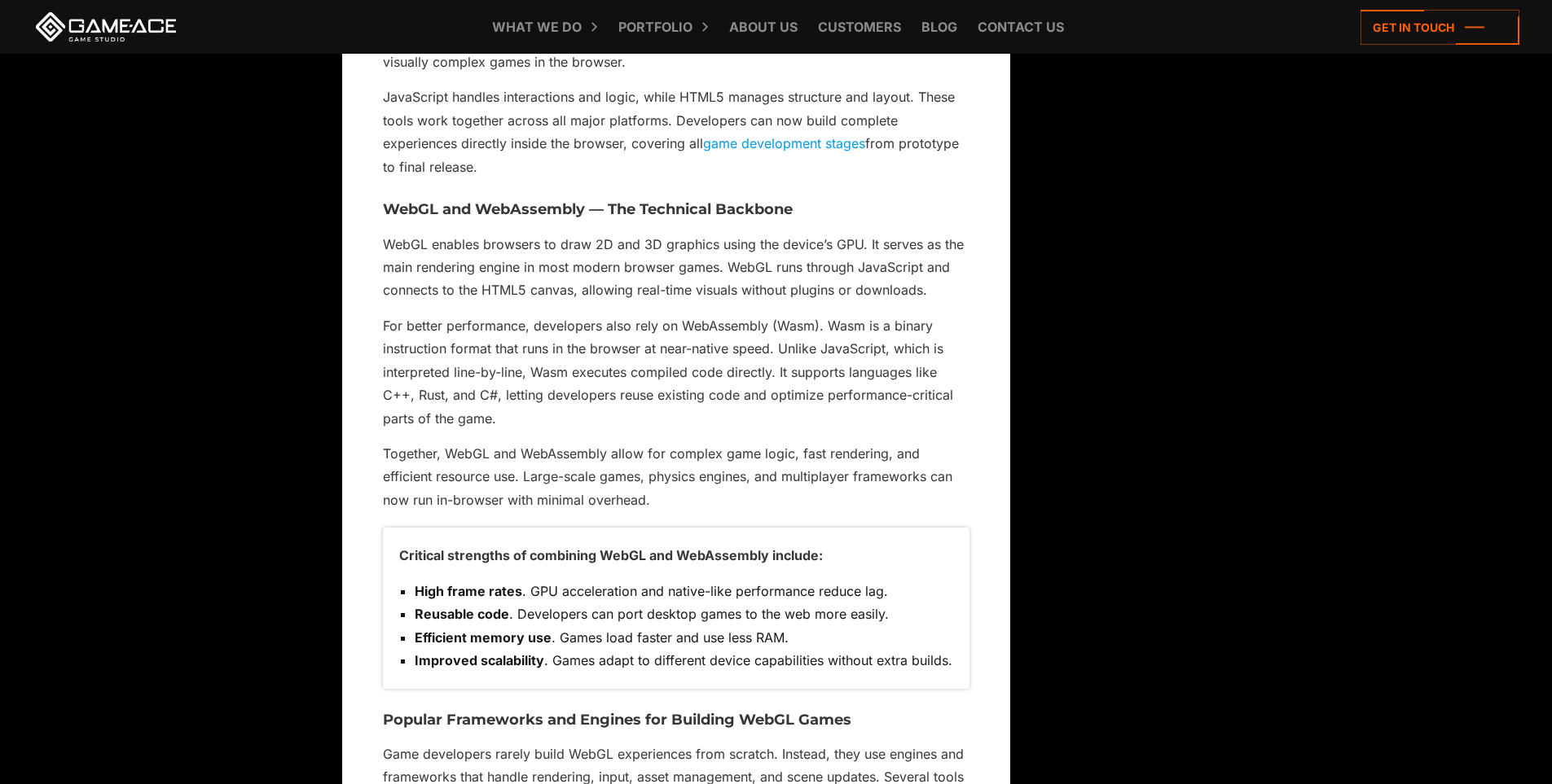
scroll to position [4641, 0]
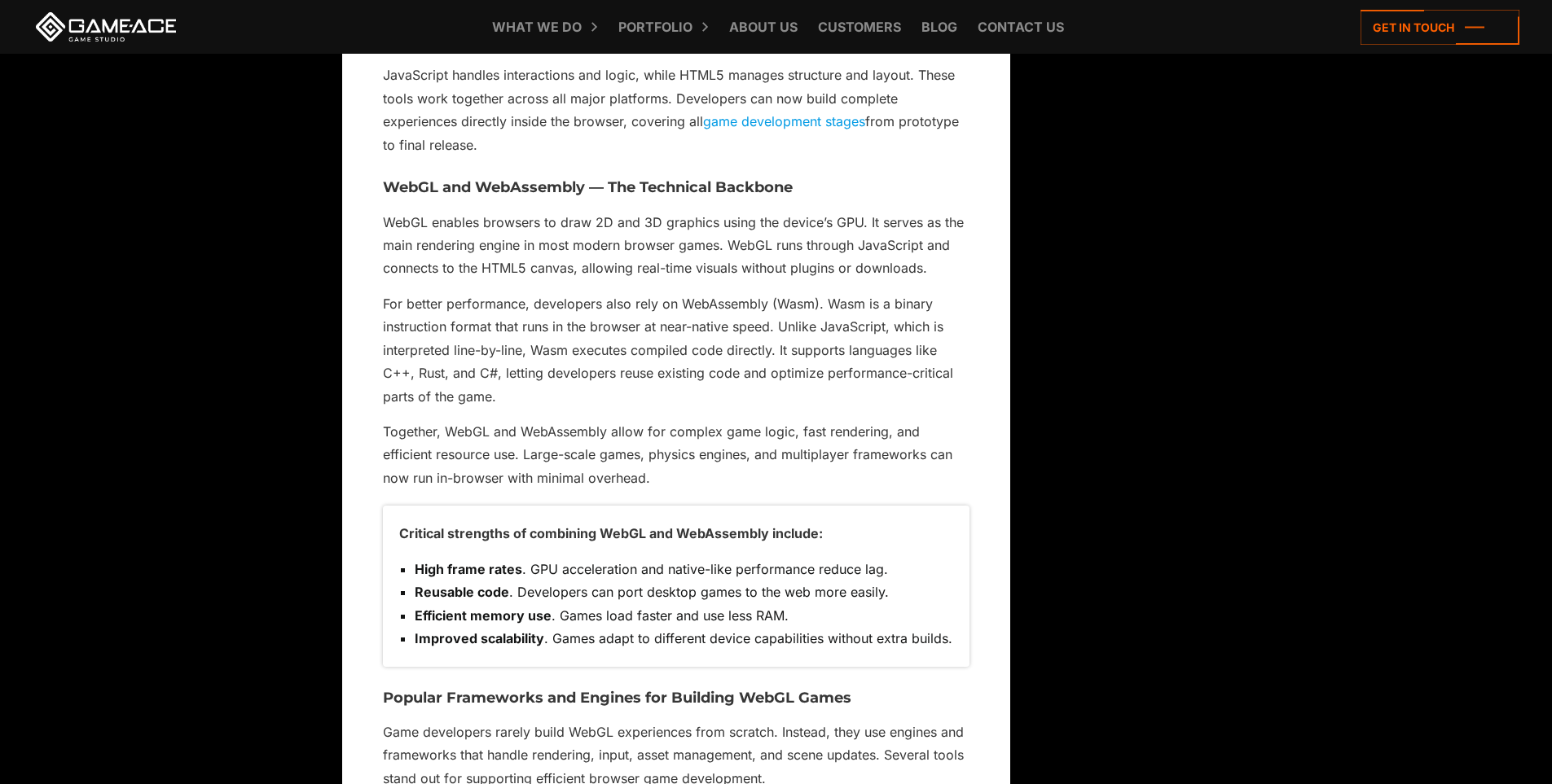
click at [441, 226] on p "WebGL enables browsers to draw 2D and 3D graphics using the device’s GPU. It se…" at bounding box center [676, 245] width 586 height 70
click at [498, 225] on p "WebGL enables browsers to draw 2D and 3D graphics using the device’s GPU. It se…" at bounding box center [676, 245] width 586 height 70
click at [577, 218] on p "WebGL enables browsers to draw 2D and 3D graphics using the device’s GPU. It se…" at bounding box center [676, 245] width 586 height 70
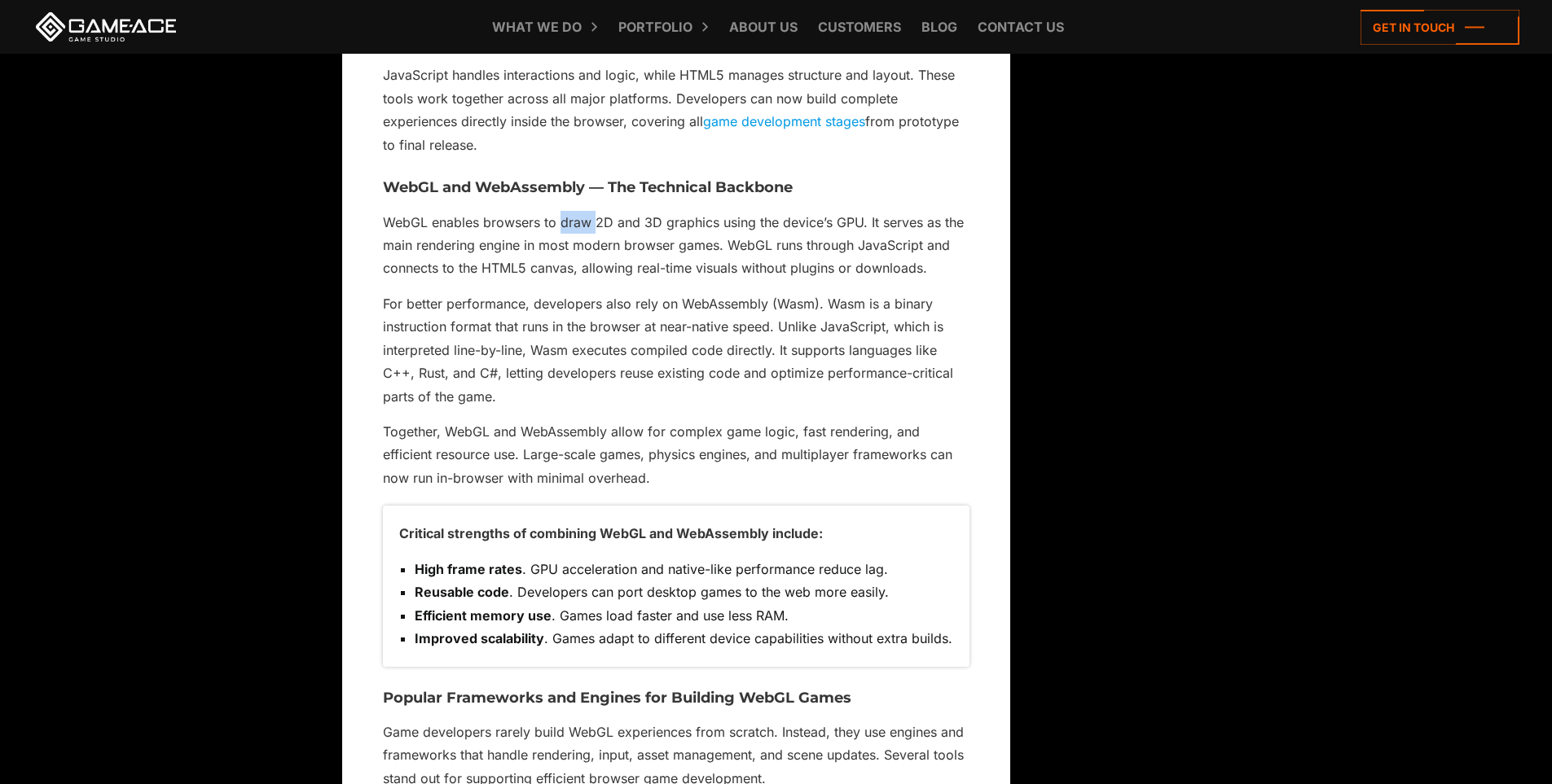
click at [577, 218] on p "WebGL enables browsers to draw 2D and 3D graphics using the device’s GPU. It se…" at bounding box center [676, 245] width 586 height 70
click at [622, 219] on p "WebGL enables browsers to draw 2D and 3D graphics using the device’s GPU. It se…" at bounding box center [676, 245] width 586 height 70
click at [683, 226] on p "WebGL enables browsers to draw 2D and 3D graphics using the device’s GPU. It se…" at bounding box center [676, 245] width 586 height 70
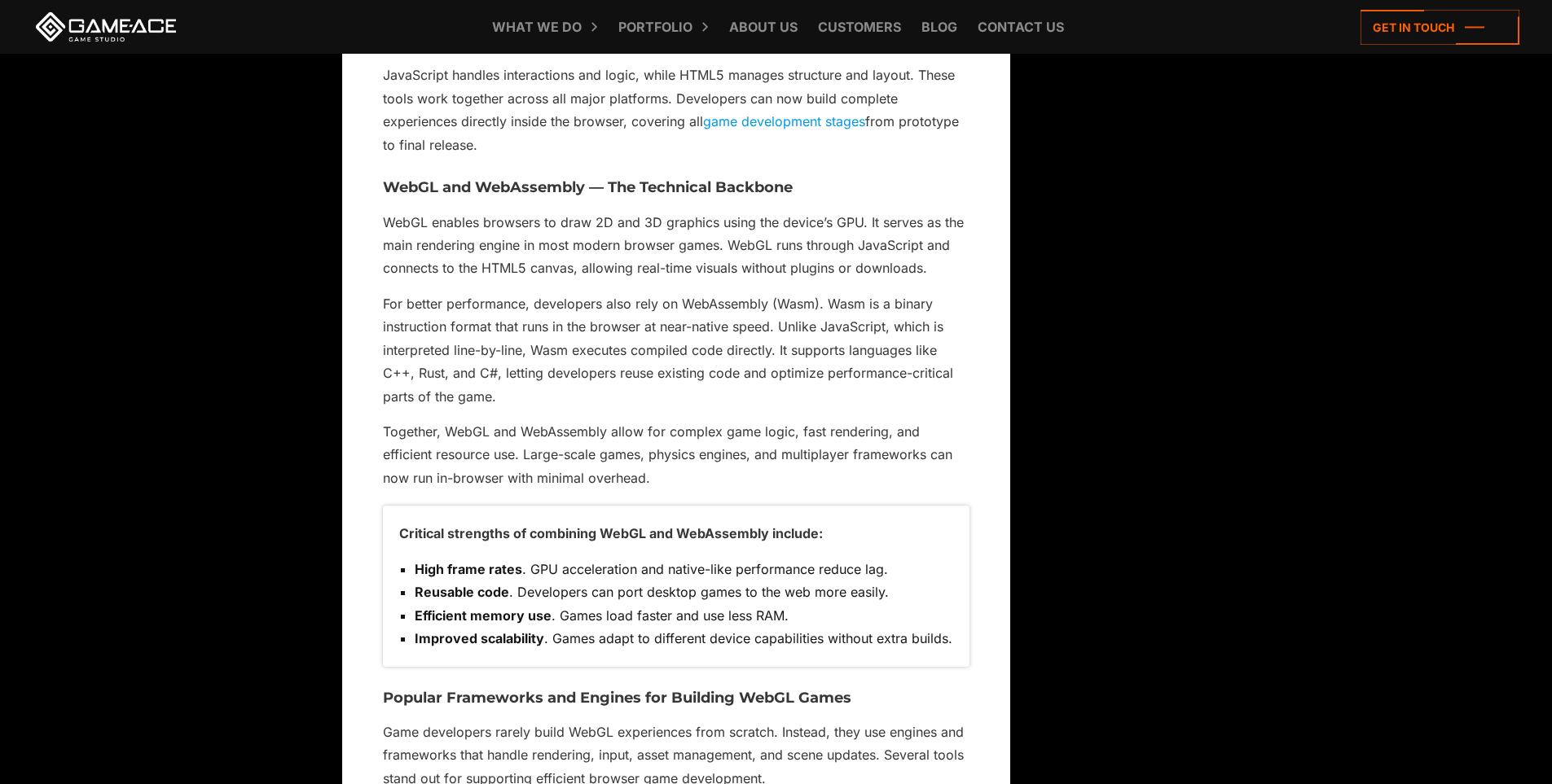
click at [769, 222] on p "WebGL enables browsers to draw 2D and 3D graphics using the device’s GPU. It se…" at bounding box center [676, 245] width 586 height 70
click at [832, 221] on p "WebGL enables browsers to draw 2D and 3D graphics using the device’s GPU. It se…" at bounding box center [676, 245] width 586 height 70
click at [856, 221] on p "WebGL enables browsers to draw 2D and 3D graphics using the device’s GPU. It se…" at bounding box center [676, 245] width 586 height 70
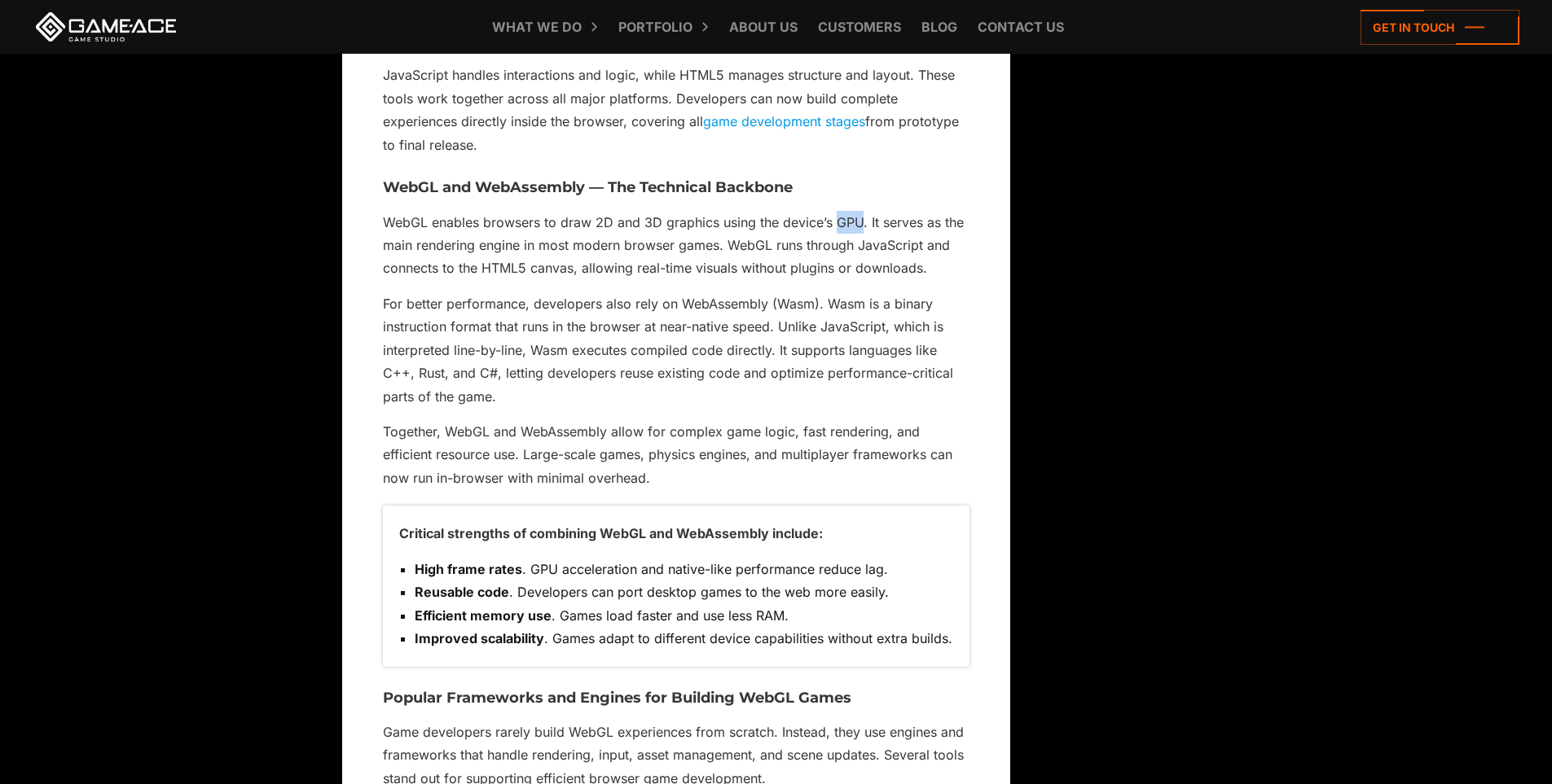
click at [856, 221] on p "WebGL enables browsers to draw 2D and 3D graphics using the device’s GPU. It se…" at bounding box center [676, 245] width 586 height 70
click at [883, 222] on p "WebGL enables browsers to draw 2D and 3D graphics using the device’s GPU. It se…" at bounding box center [676, 245] width 586 height 70
click at [918, 228] on p "WebGL enables browsers to draw 2D and 3D graphics using the device’s GPU. It se…" at bounding box center [676, 245] width 586 height 70
click at [937, 228] on p "WebGL enables browsers to draw 2D and 3D graphics using the device’s GPU. It se…" at bounding box center [676, 245] width 586 height 70
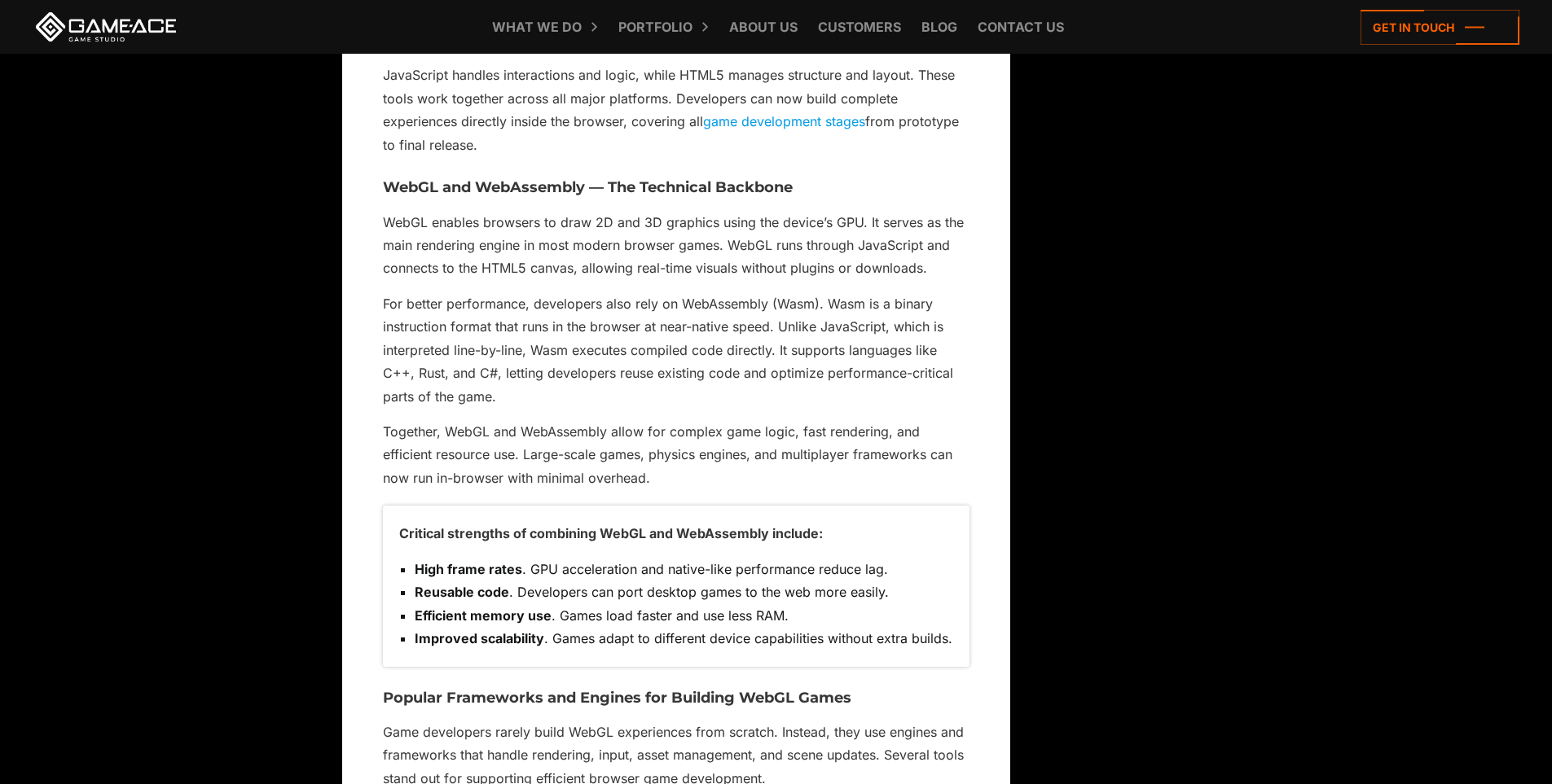
click at [471, 249] on p "WebGL enables browsers to draw 2D and 3D graphics using the device’s GPU. It se…" at bounding box center [676, 245] width 586 height 70
click at [506, 240] on p "WebGL enables browsers to draw 2D and 3D graphics using the device’s GPU. It se…" at bounding box center [676, 245] width 586 height 70
click at [570, 242] on p "WebGL enables browsers to draw 2D and 3D graphics using the device’s GPU. It se…" at bounding box center [676, 245] width 586 height 70
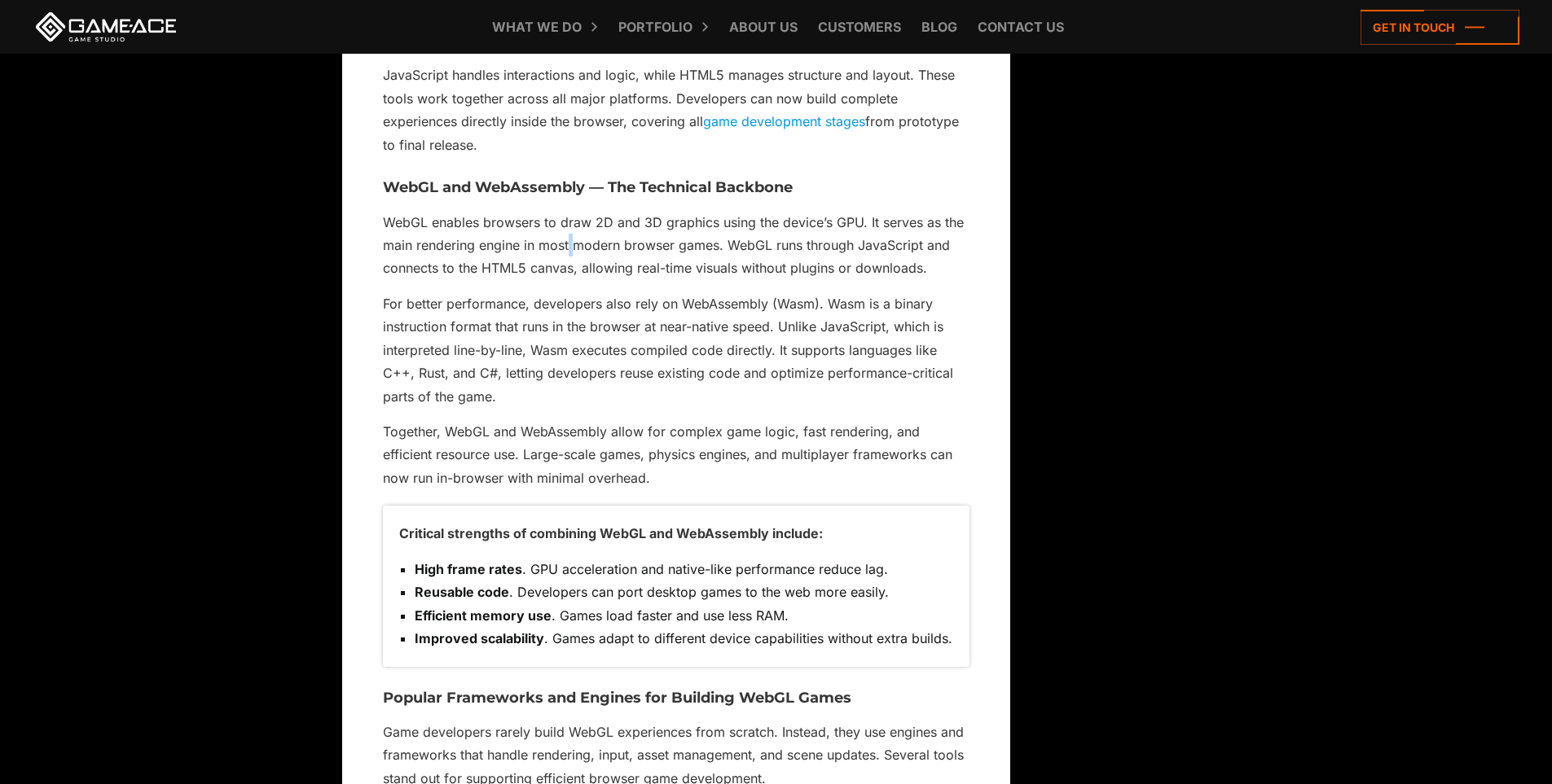
click at [570, 242] on p "WebGL enables browsers to draw 2D and 3D graphics using the device’s GPU. It se…" at bounding box center [676, 245] width 586 height 70
click at [631, 242] on p "WebGL enables browsers to draw 2D and 3D graphics using the device’s GPU. It se…" at bounding box center [676, 245] width 586 height 70
click at [677, 245] on p "WebGL enables browsers to draw 2D and 3D graphics using the device’s GPU. It se…" at bounding box center [676, 245] width 586 height 70
click at [724, 245] on p "WebGL enables browsers to draw 2D and 3D graphics using the device’s GPU. It se…" at bounding box center [676, 245] width 586 height 70
drag, startPoint x: 583, startPoint y: 272, endPoint x: 617, endPoint y: 272, distance: 34.0
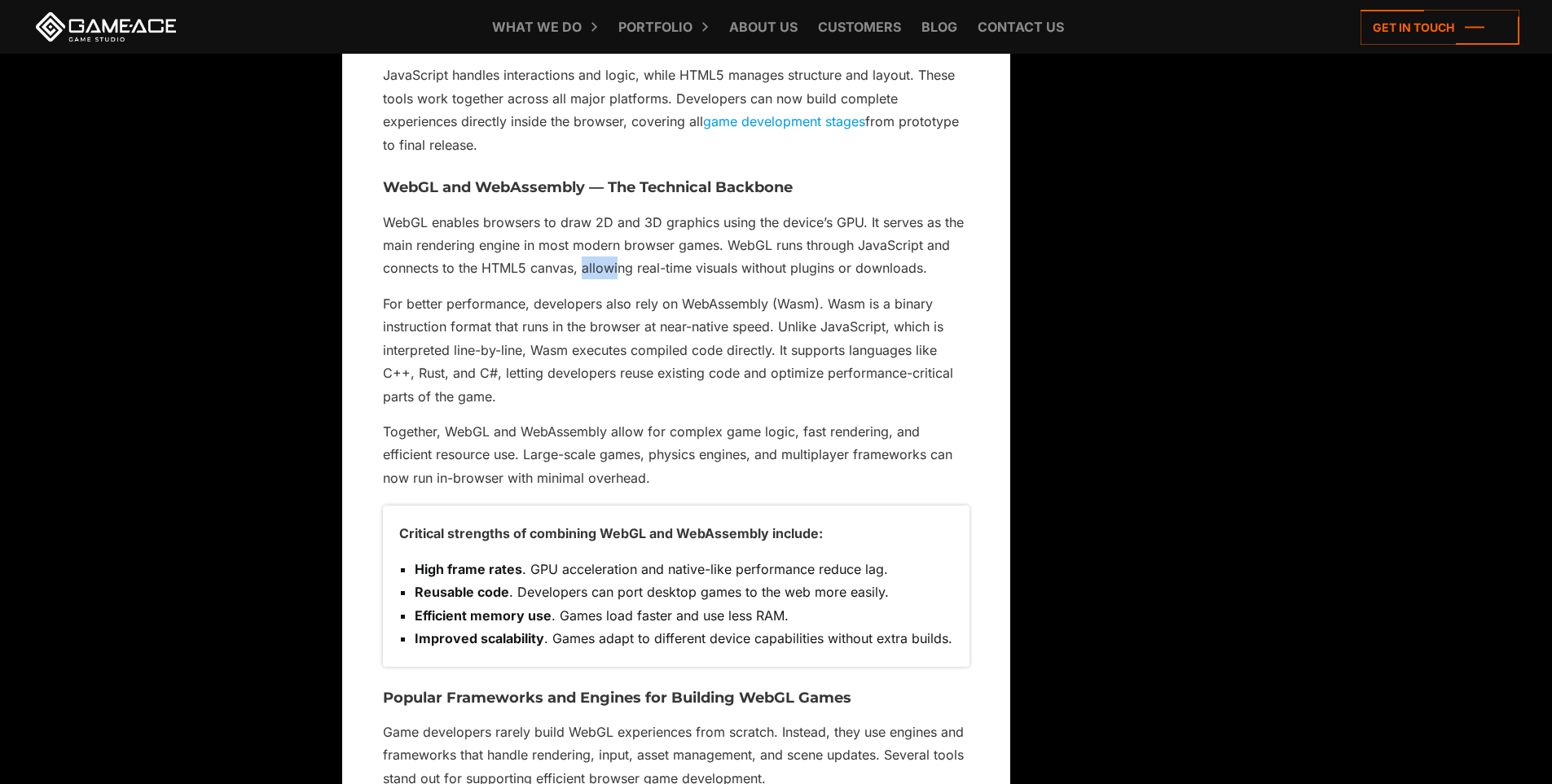
click at [617, 272] on p "WebGL enables browsers to draw 2D and 3D graphics using the device’s GPU. It se…" at bounding box center [676, 245] width 586 height 70
click at [657, 274] on p "WebGL enables browsers to draw 2D and 3D graphics using the device’s GPU. It se…" at bounding box center [676, 245] width 586 height 70
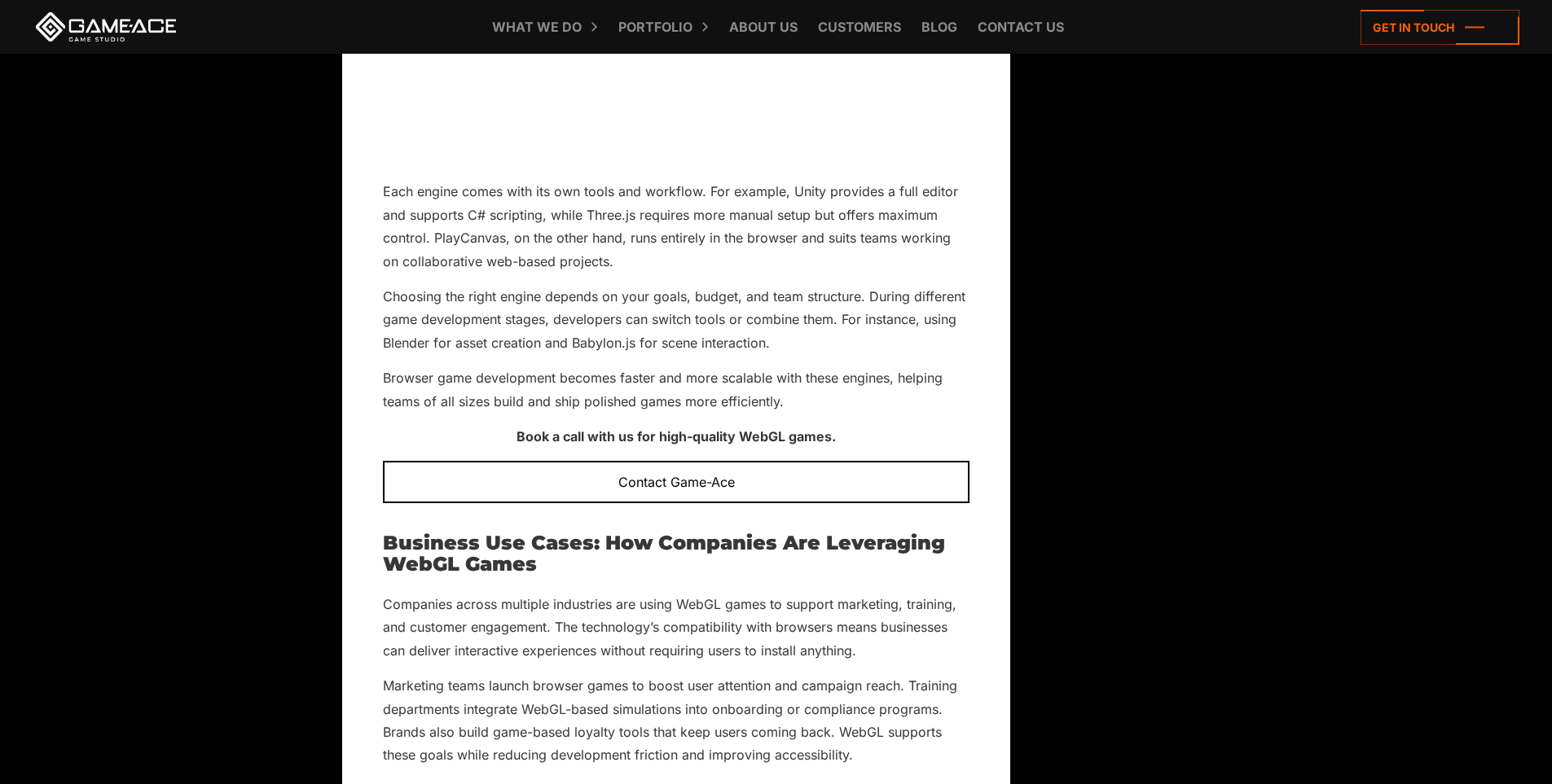
scroll to position [5943, 0]
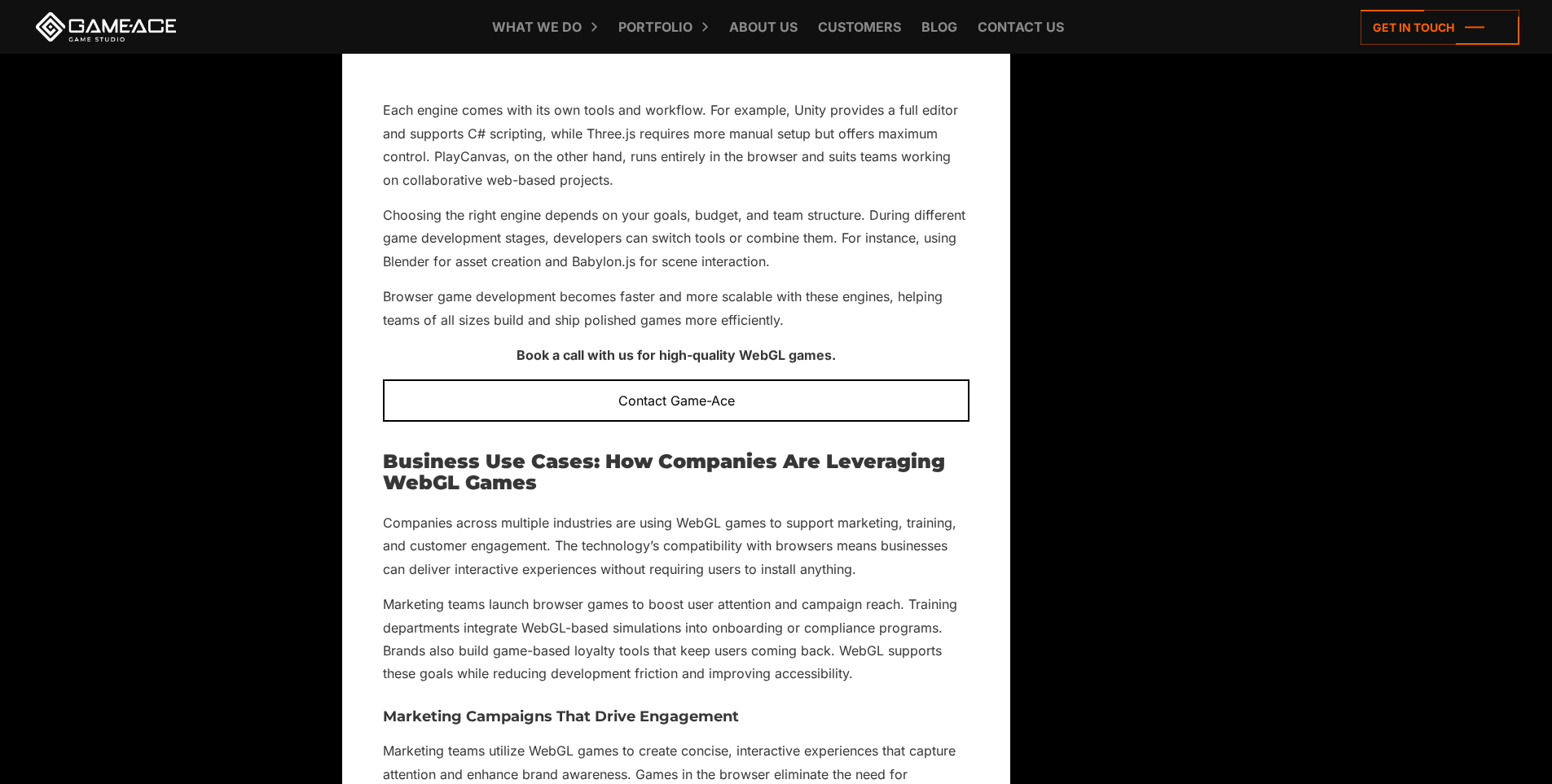
click at [639, 275] on div "WebGL technology is changing how developers approach browser game development .…" at bounding box center [676, 366] width 586 height 11135
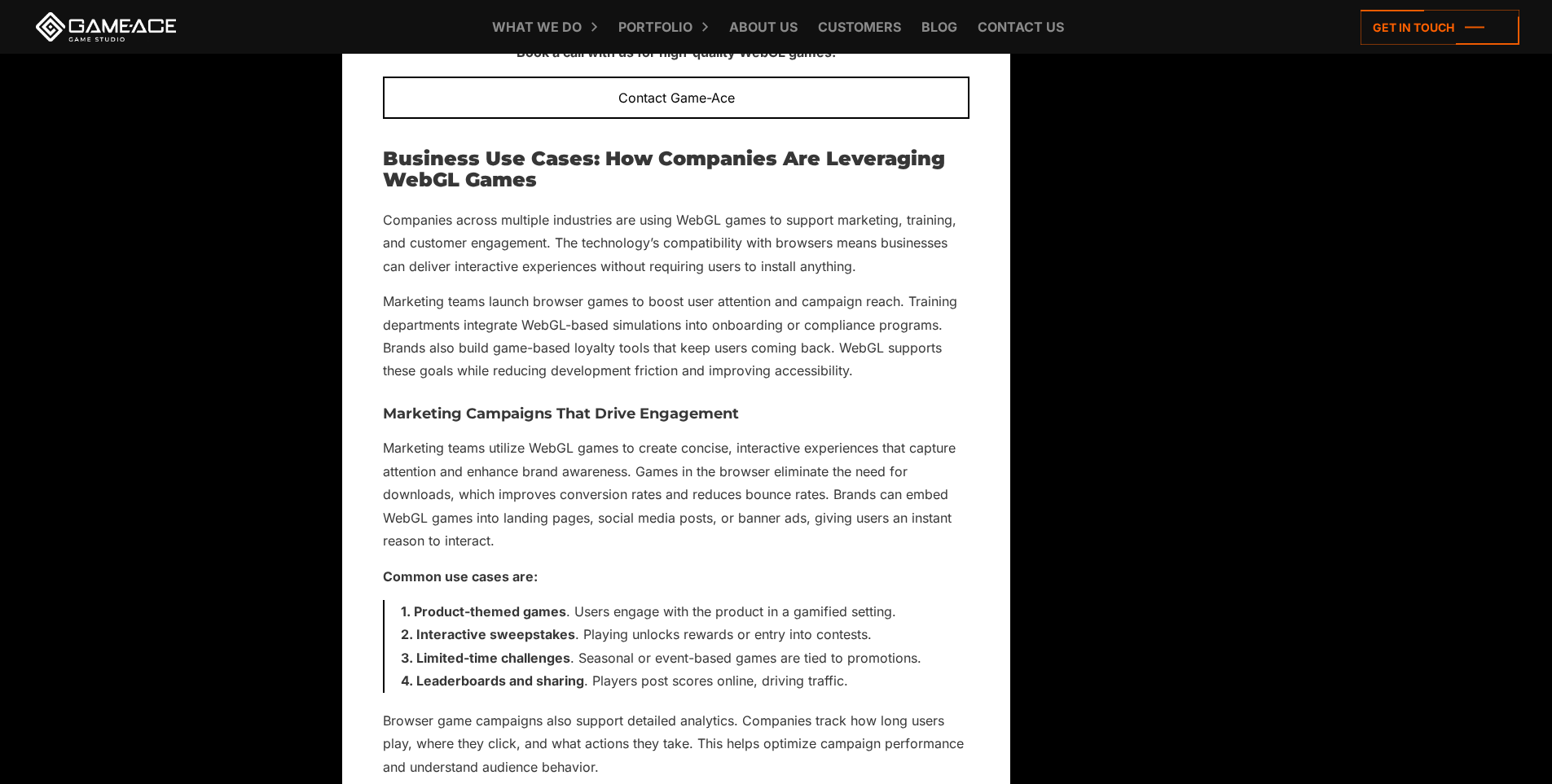
scroll to position [6432, 0]
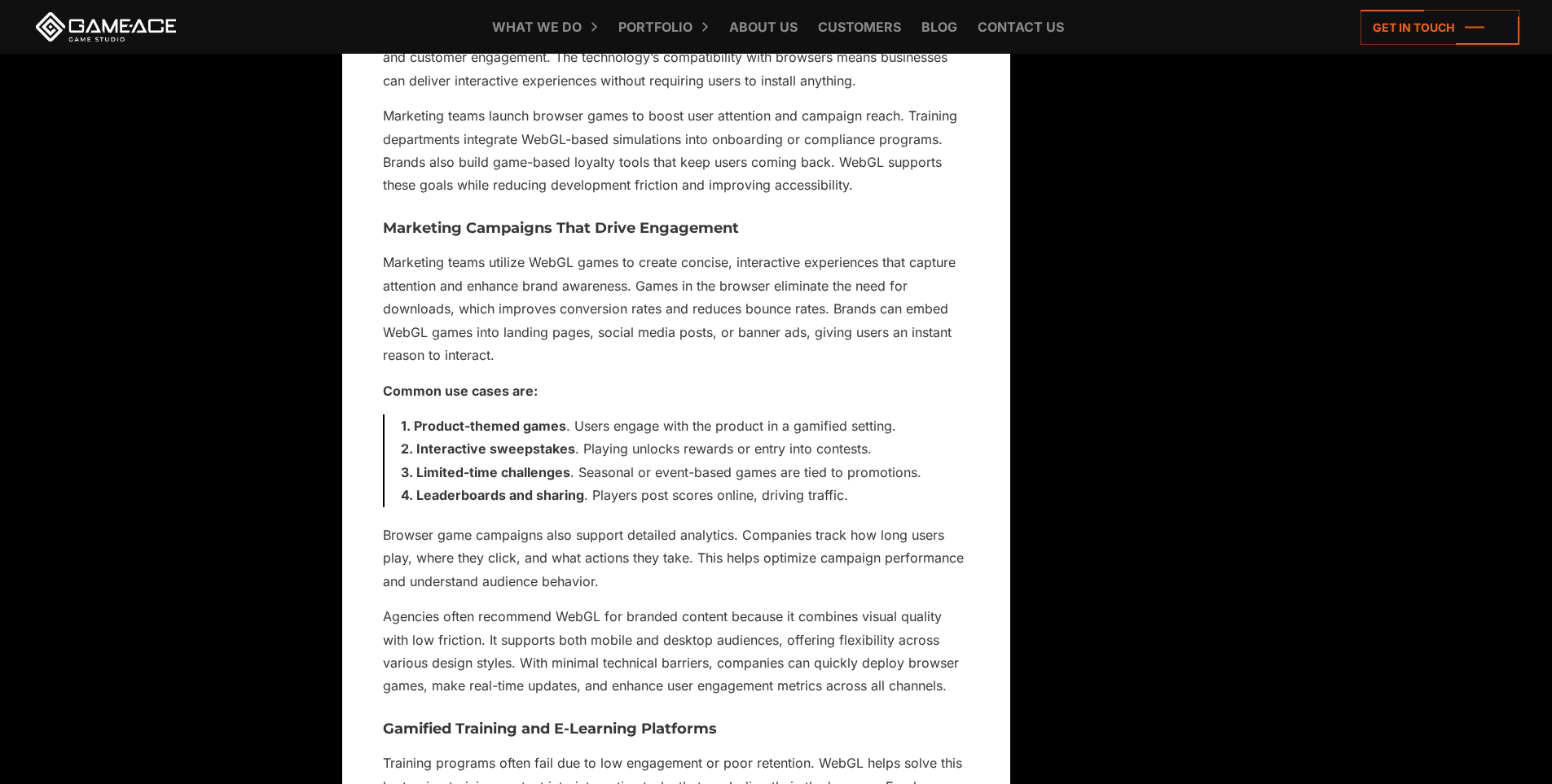
click at [625, 354] on p "Marketing teams utilize WebGL games to create concise, interactive experiences …" at bounding box center [676, 308] width 586 height 115
